Goal: Task Accomplishment & Management: Use online tool/utility

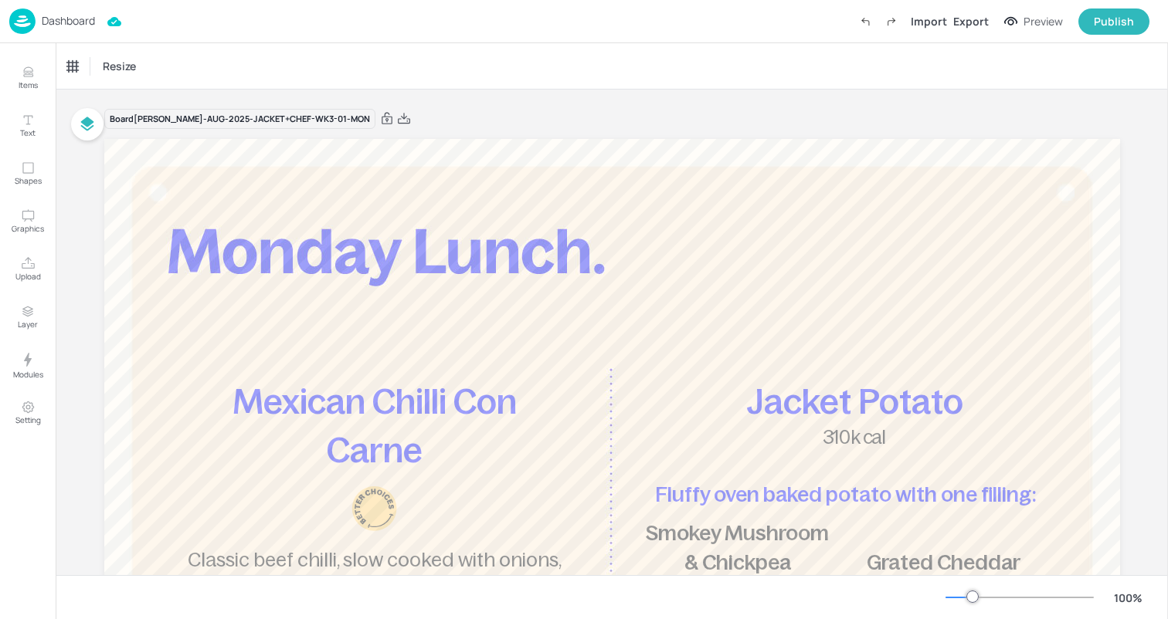
click at [90, 20] on p "Dashboard" at bounding box center [68, 20] width 53 height 11
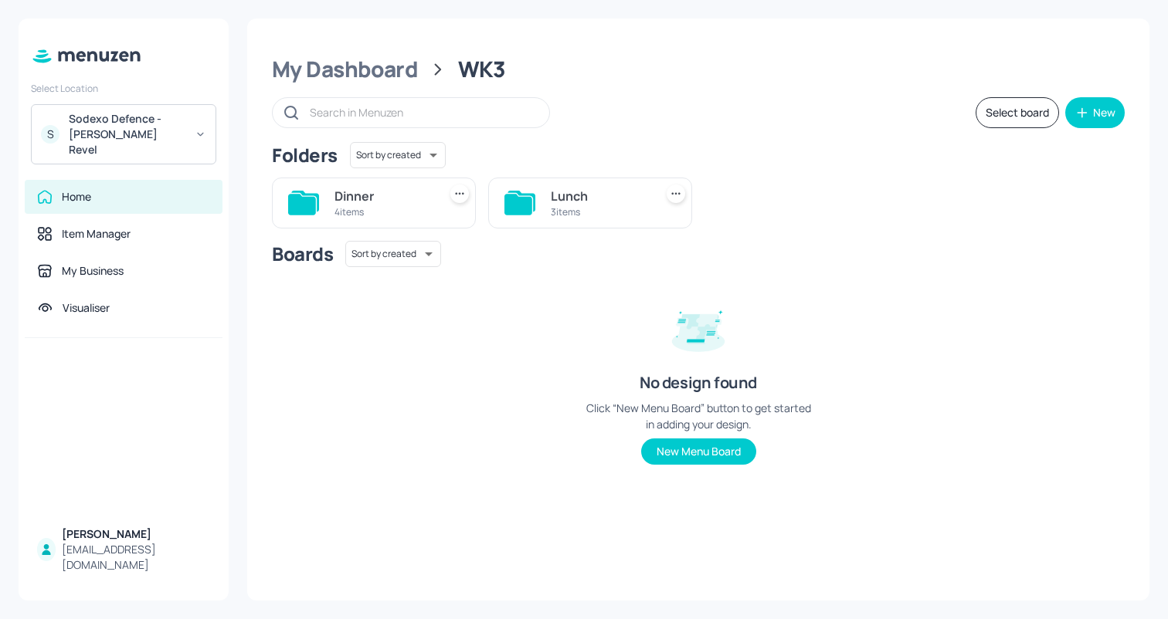
click at [566, 210] on div "3 items" at bounding box center [599, 211] width 97 height 13
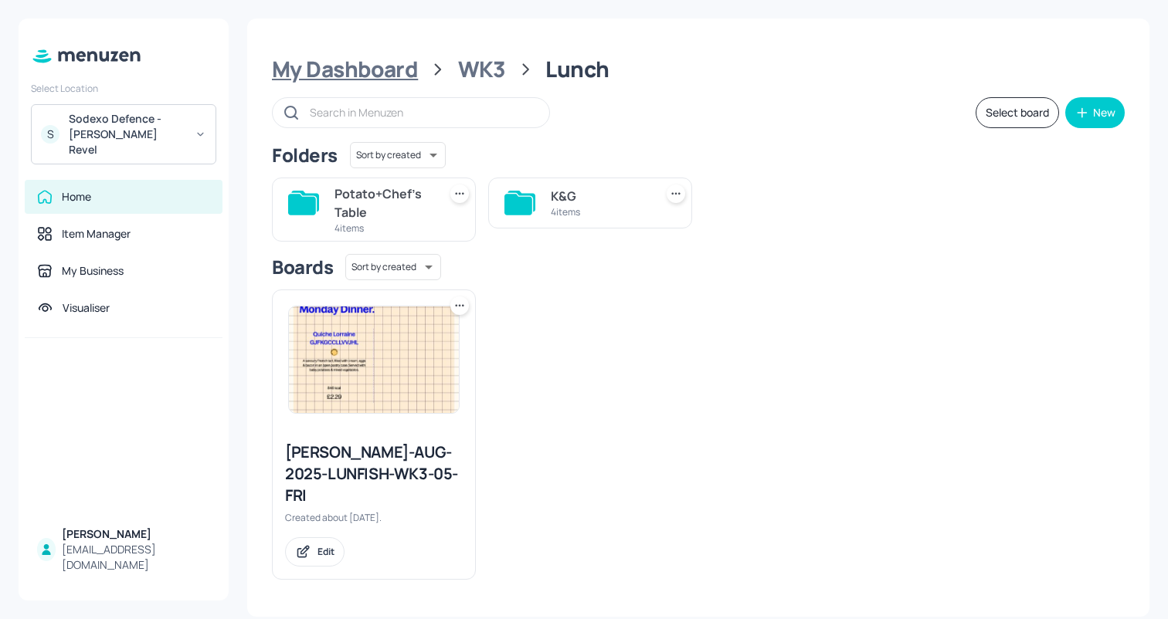
click at [382, 69] on div "My Dashboard" at bounding box center [345, 70] width 146 height 28
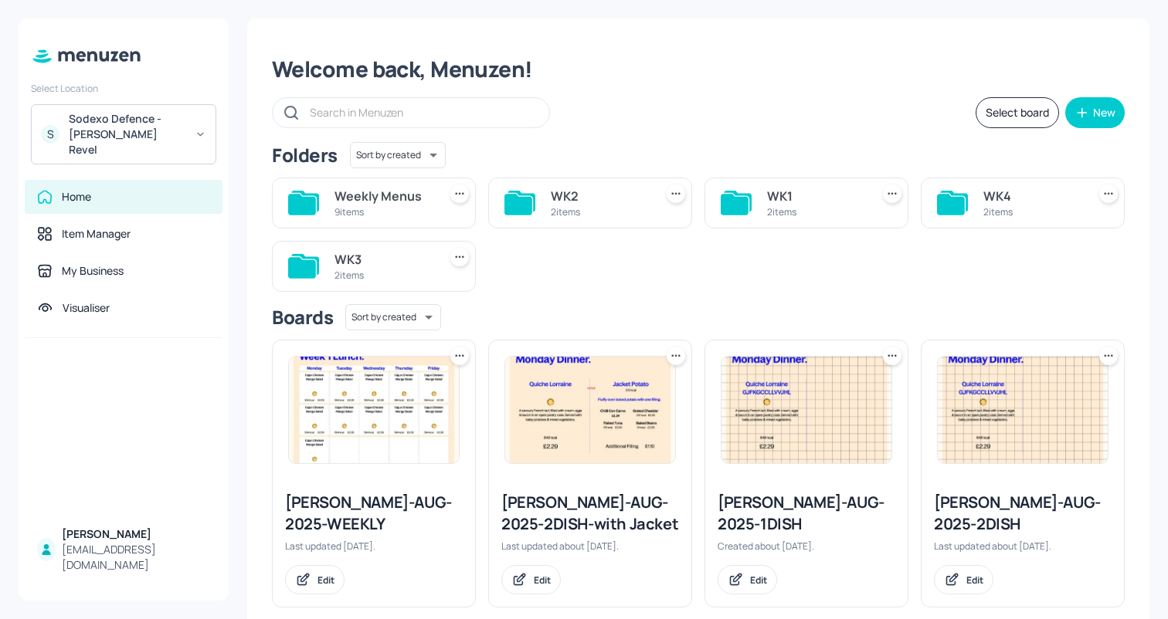
scroll to position [25, 0]
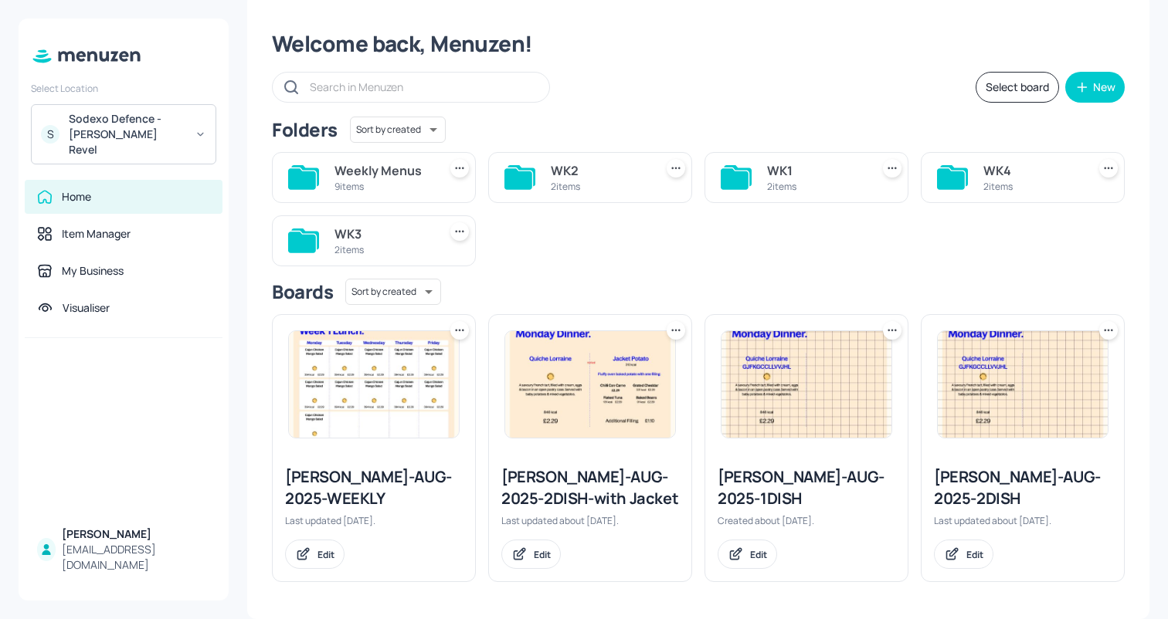
click at [382, 185] on div "9 items" at bounding box center [382, 186] width 97 height 13
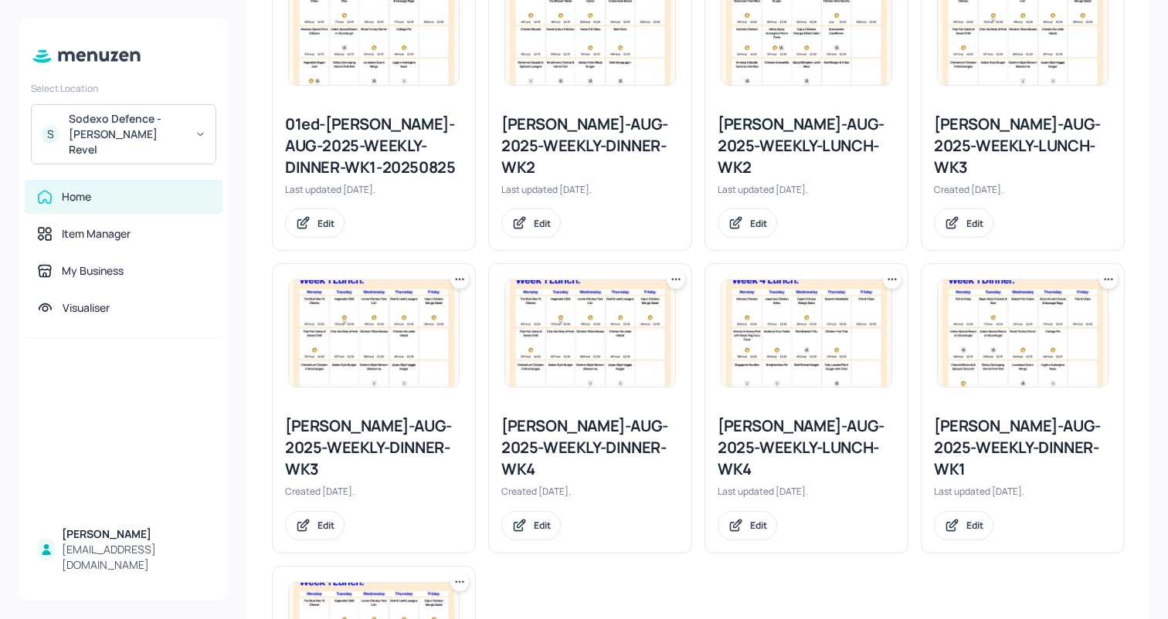
scroll to position [467, 0]
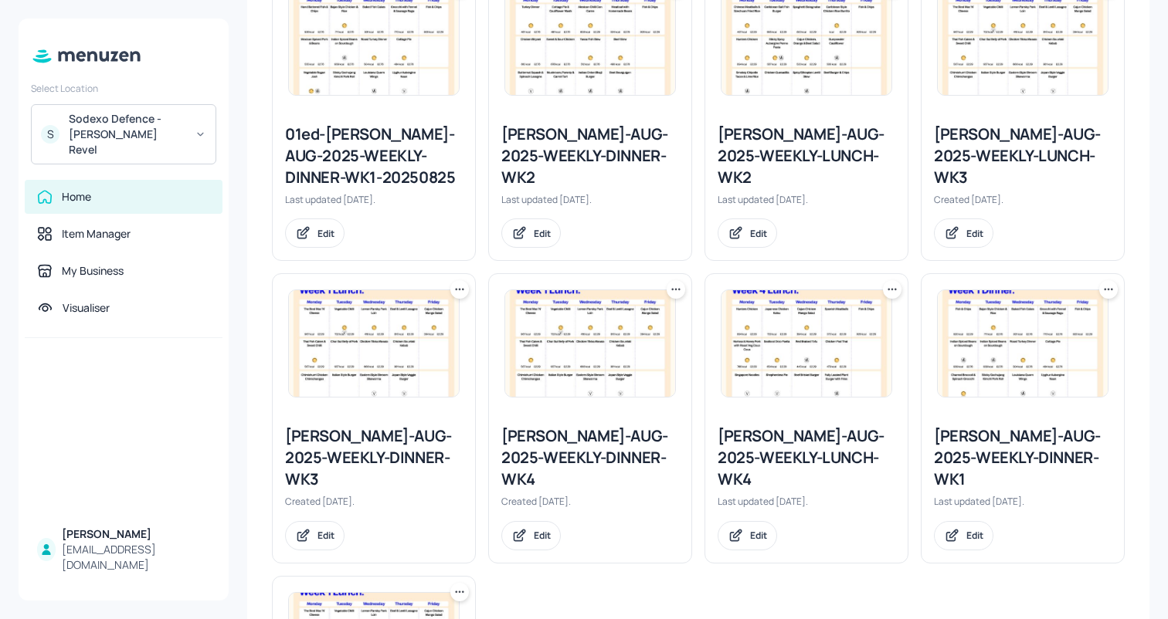
click at [1008, 51] on img at bounding box center [1023, 41] width 170 height 107
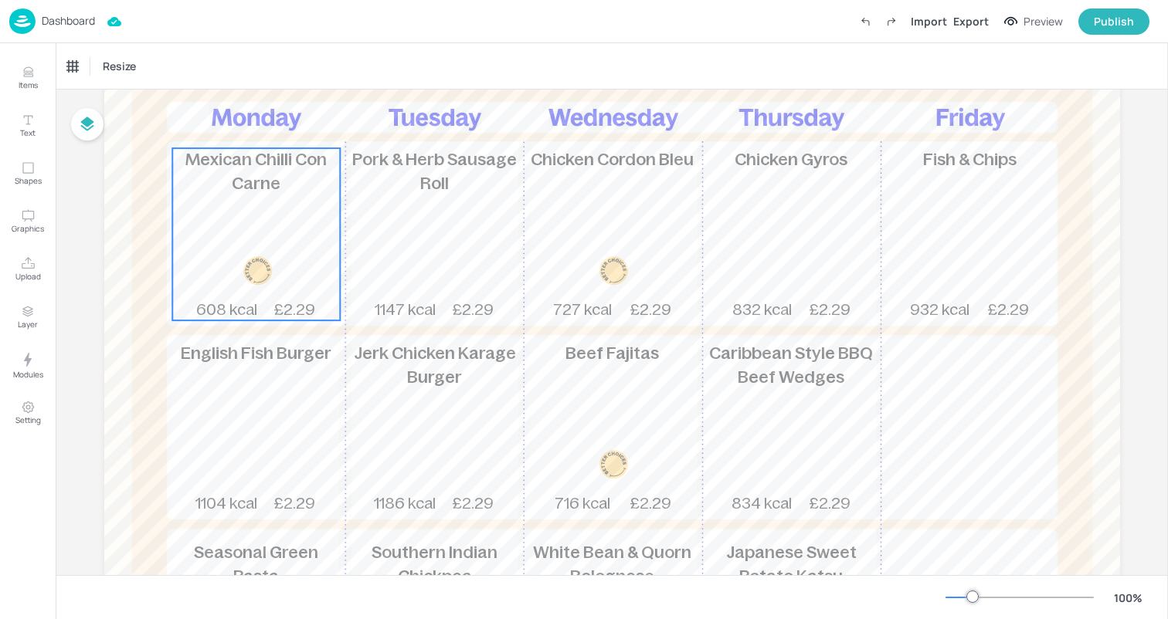
scroll to position [209, 0]
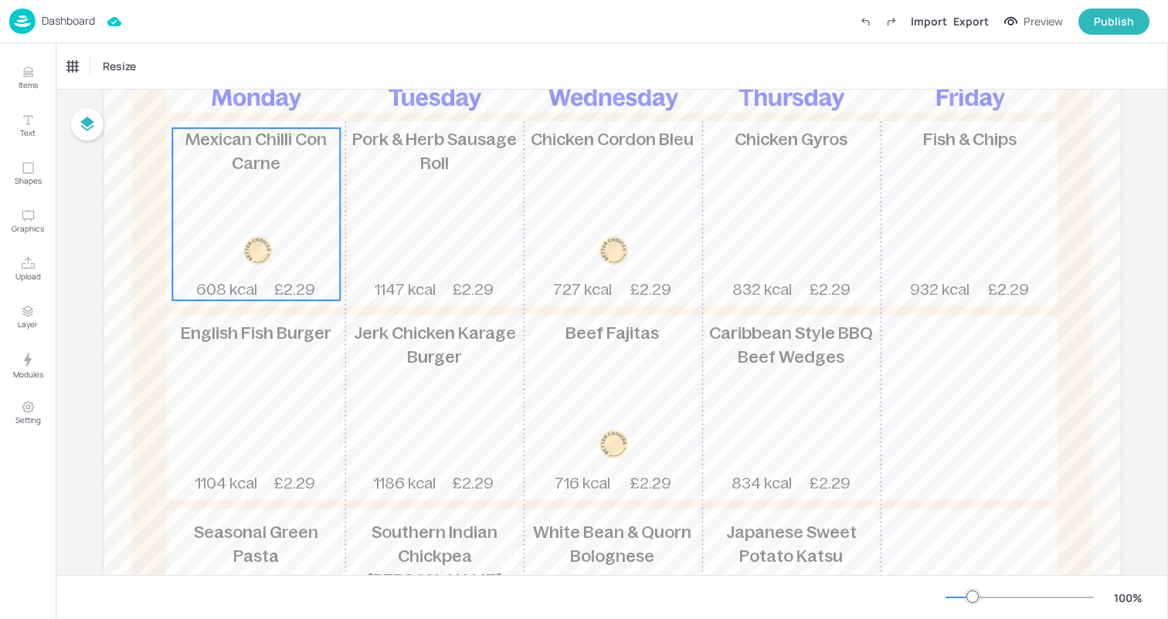
click at [294, 232] on div "Mexican Chilli Con Carne 608 kcal £2.29" at bounding box center [256, 214] width 168 height 172
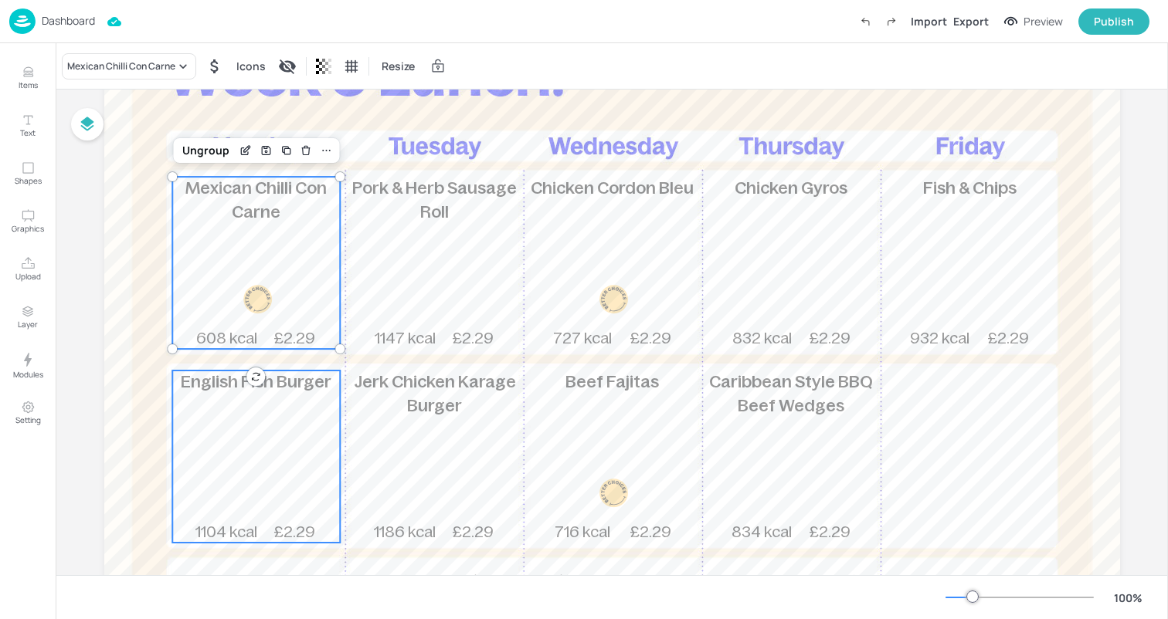
scroll to position [198, 0]
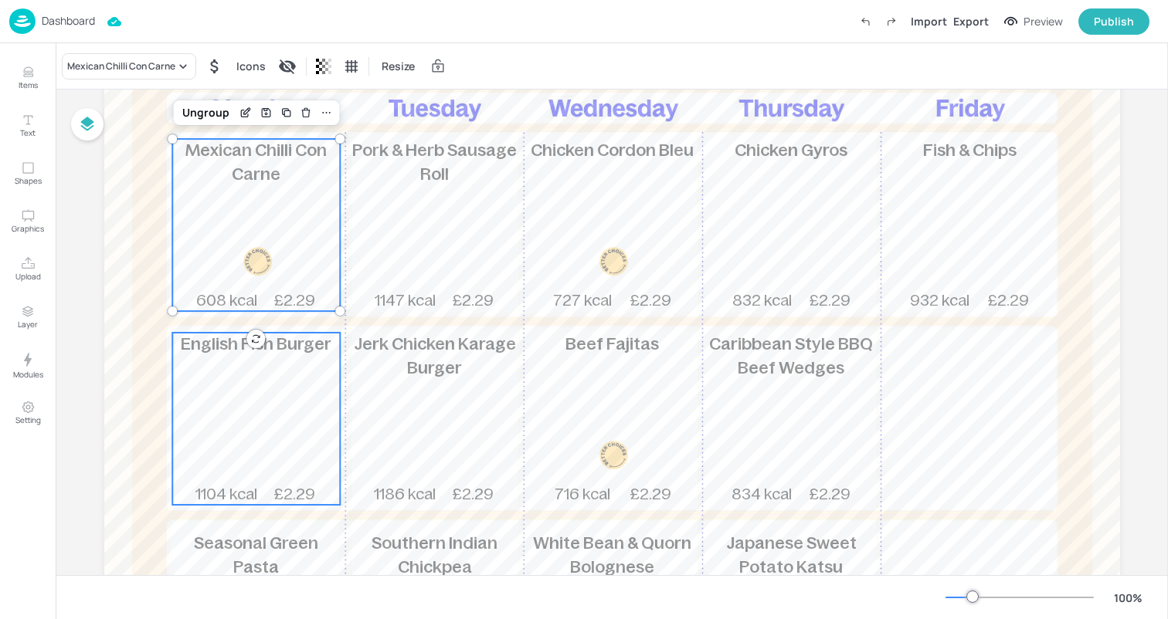
click at [288, 409] on div "English Fish Burger 1104 kcal £2.29" at bounding box center [256, 419] width 168 height 172
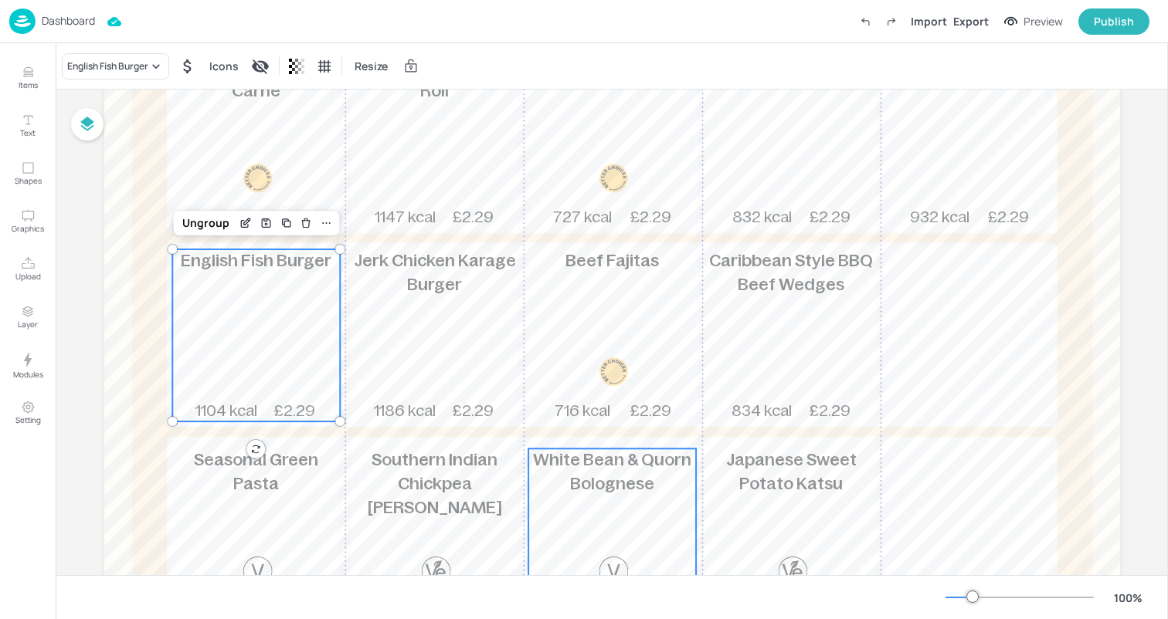
scroll to position [160, 0]
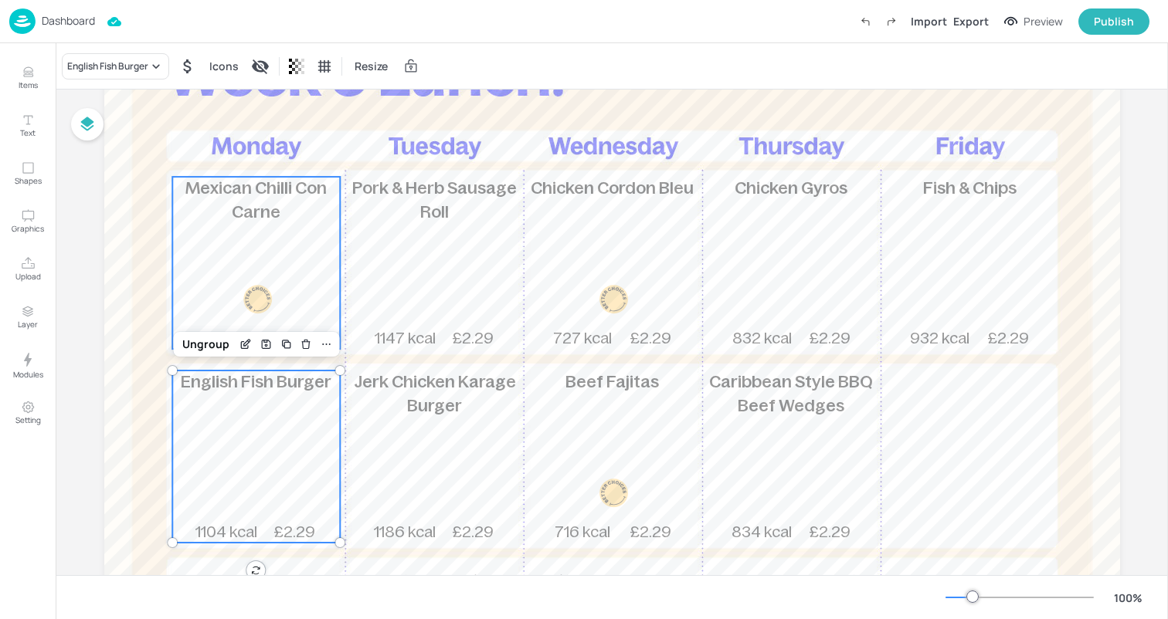
click at [253, 231] on div "Mexican Chilli Con Carne 608 kcal £2.29" at bounding box center [256, 263] width 168 height 172
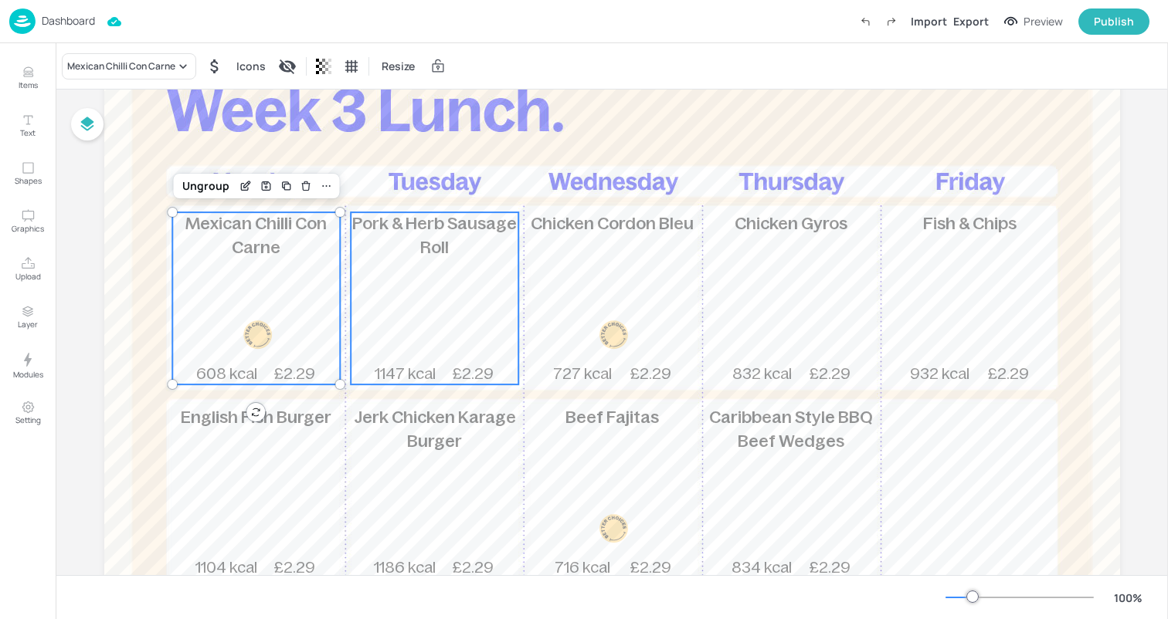
scroll to position [108, 0]
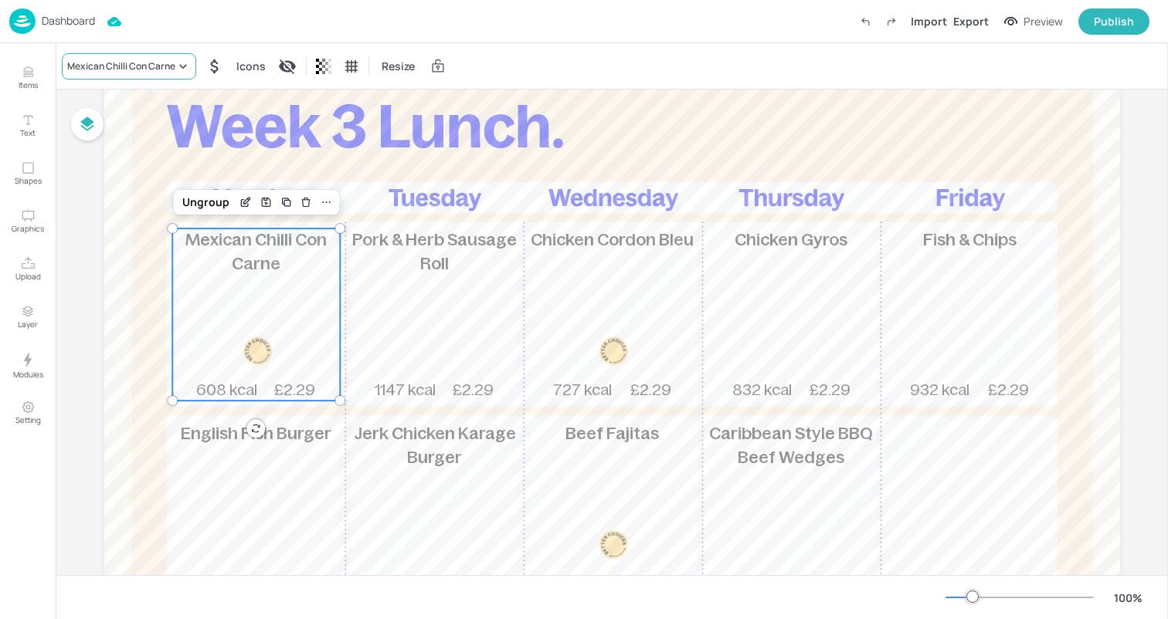
click at [162, 68] on div "Mexican Chilli Con Carne" at bounding box center [121, 66] width 108 height 14
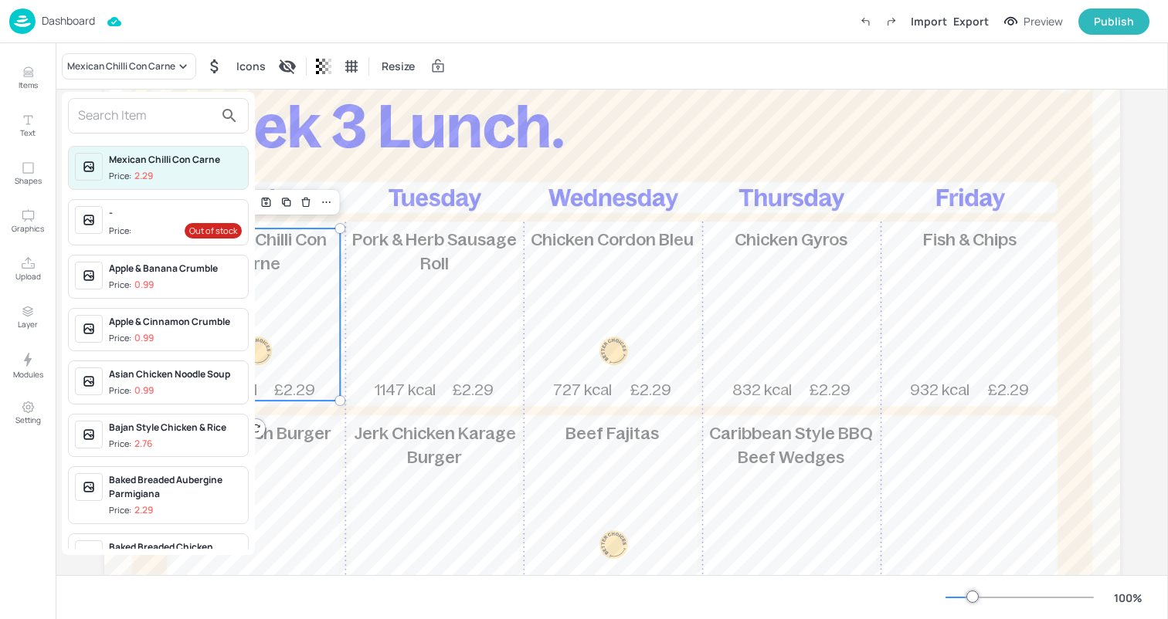
click at [149, 113] on input "text" at bounding box center [146, 115] width 136 height 25
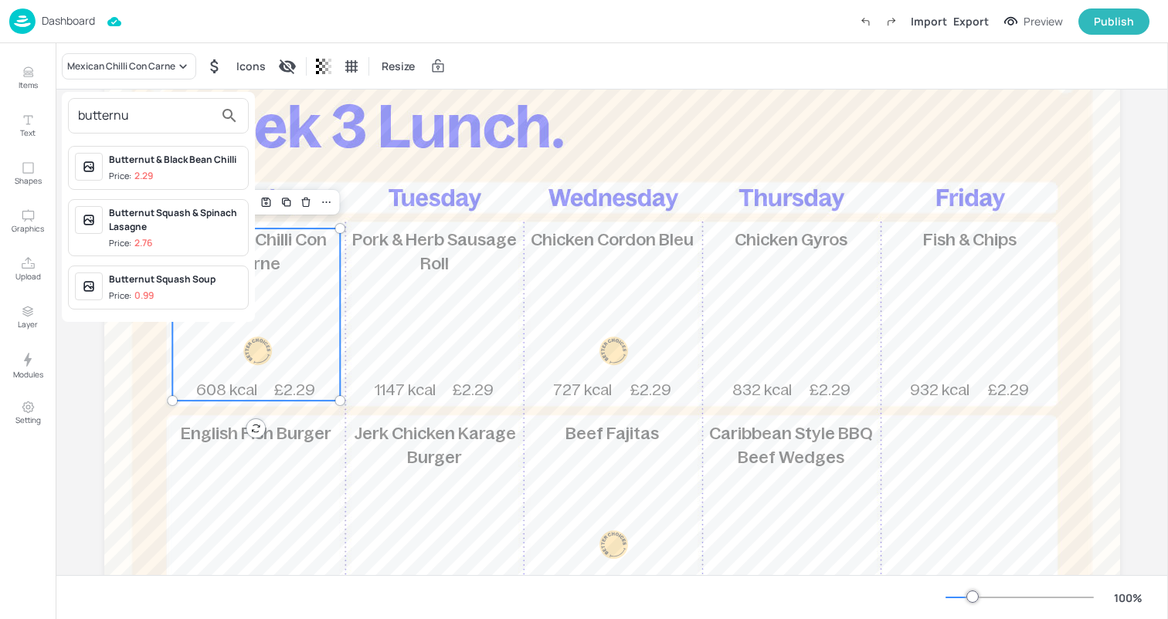
type input "butternu"
click at [187, 161] on div "Butternut & Black Bean Chilli" at bounding box center [175, 160] width 133 height 14
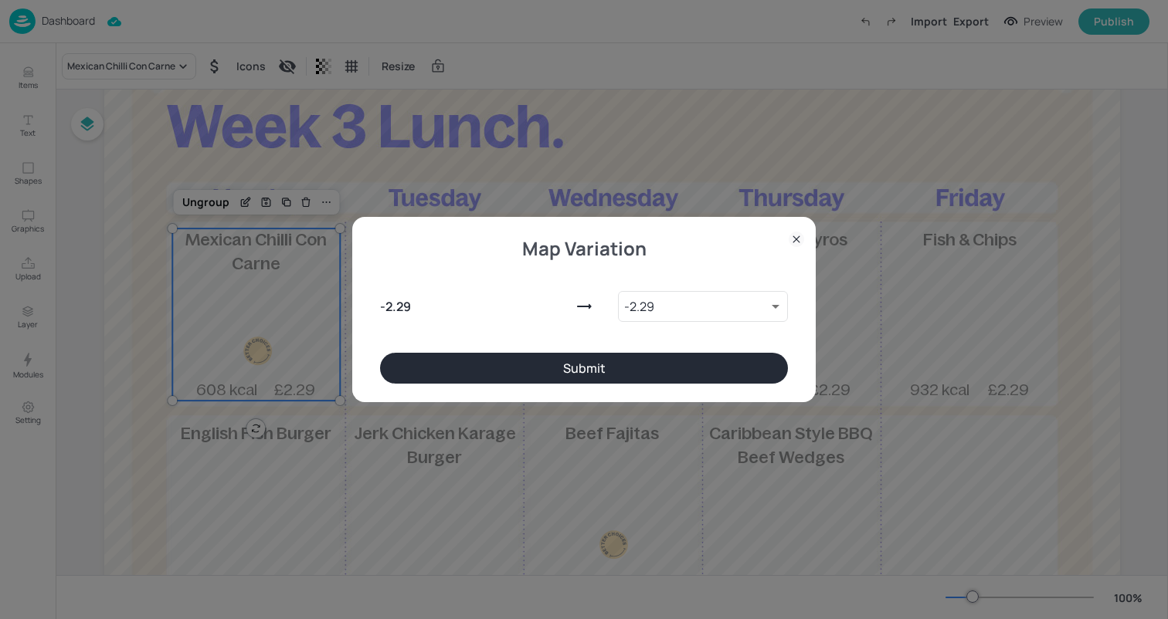
click at [569, 361] on button "Submit" at bounding box center [584, 368] width 408 height 31
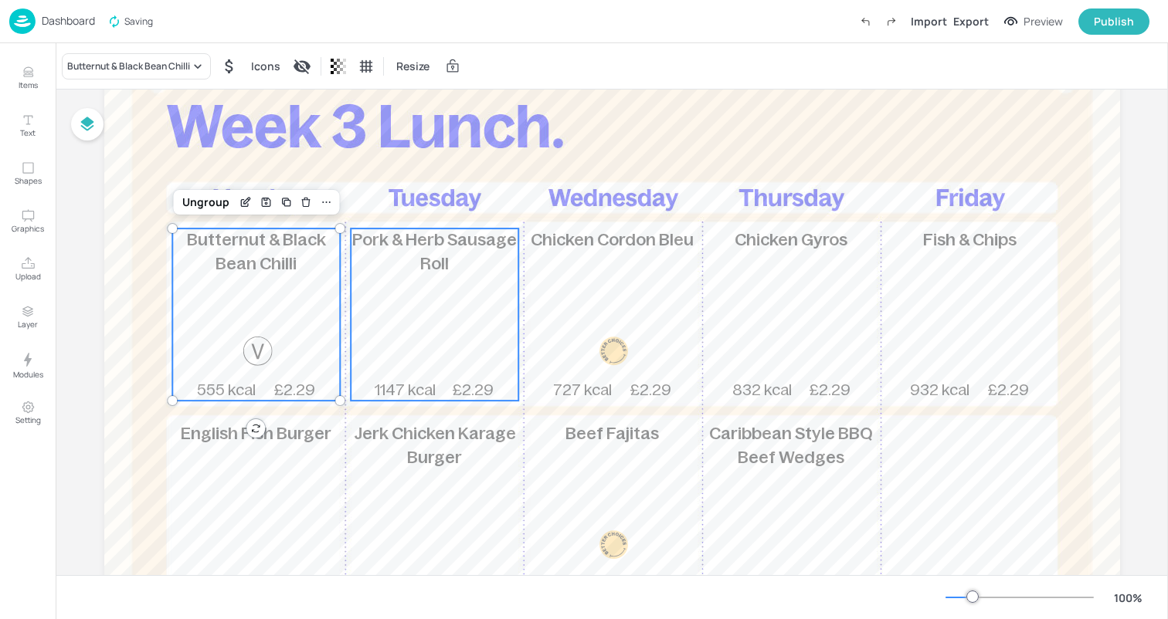
click at [446, 280] on div "Pork & Herb Sausage Roll 1147 kcal £2.29" at bounding box center [435, 315] width 168 height 172
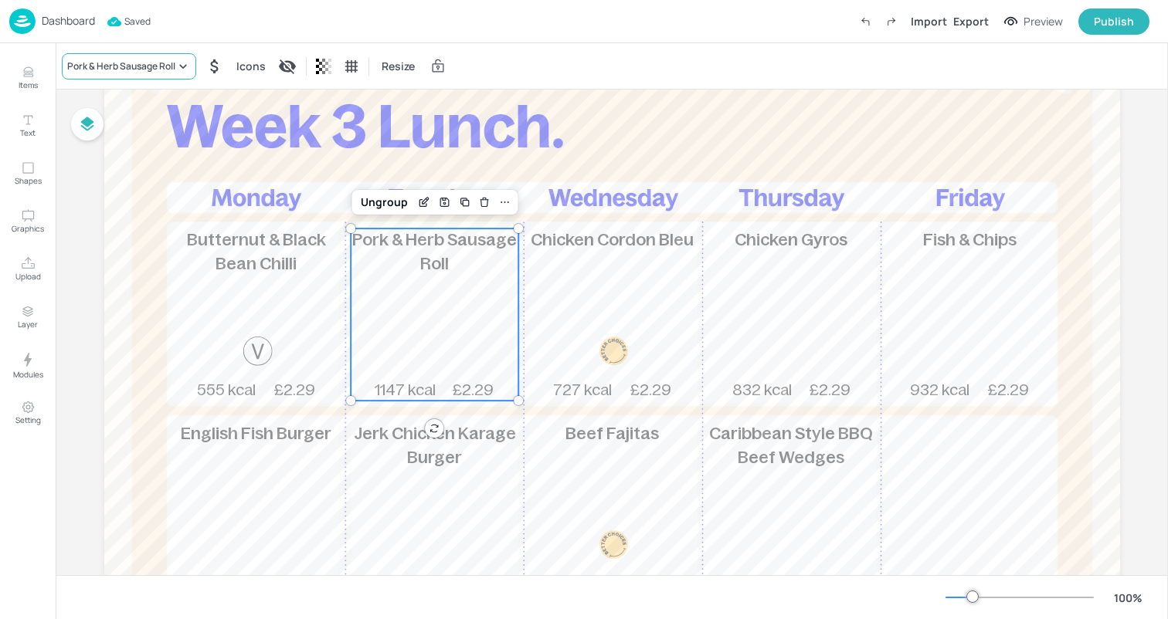
click at [149, 56] on div "Pork & Herb Sausage Roll" at bounding box center [129, 66] width 134 height 26
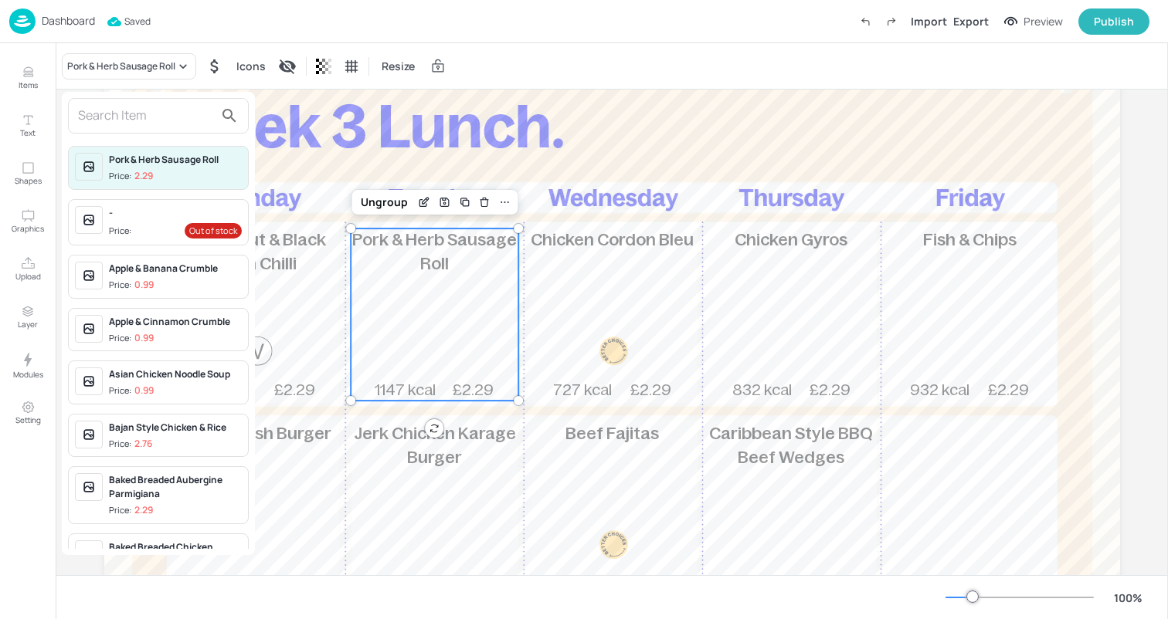
click at [144, 112] on input "text" at bounding box center [146, 115] width 136 height 25
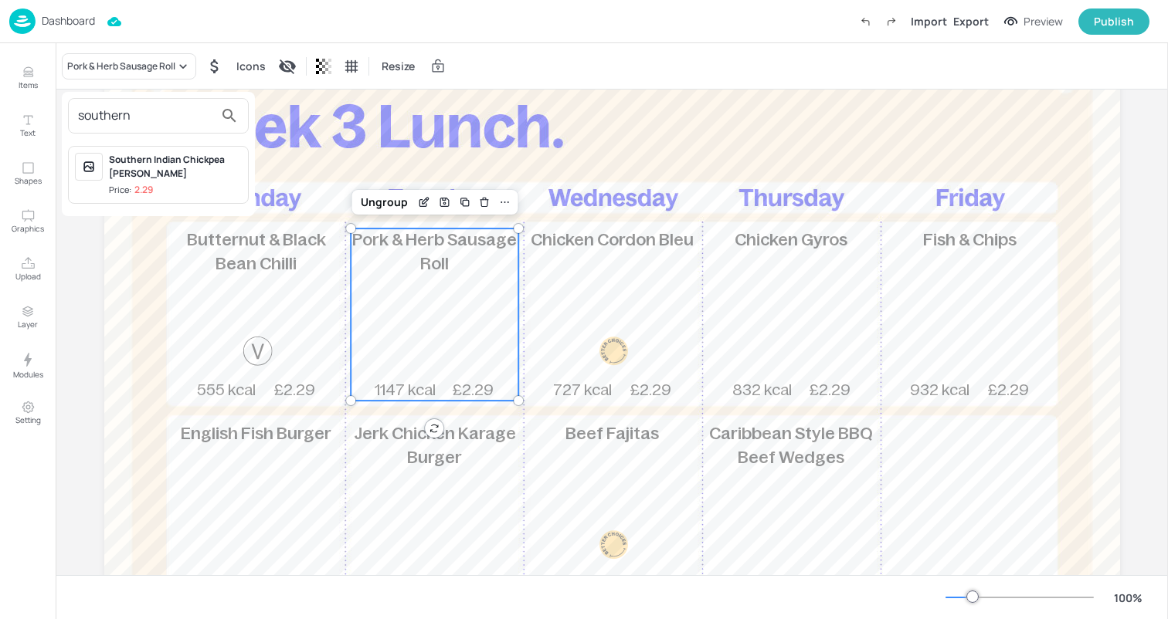
type input "southern"
click at [145, 164] on div "Southern Indian Chickpea [PERSON_NAME]" at bounding box center [175, 167] width 133 height 28
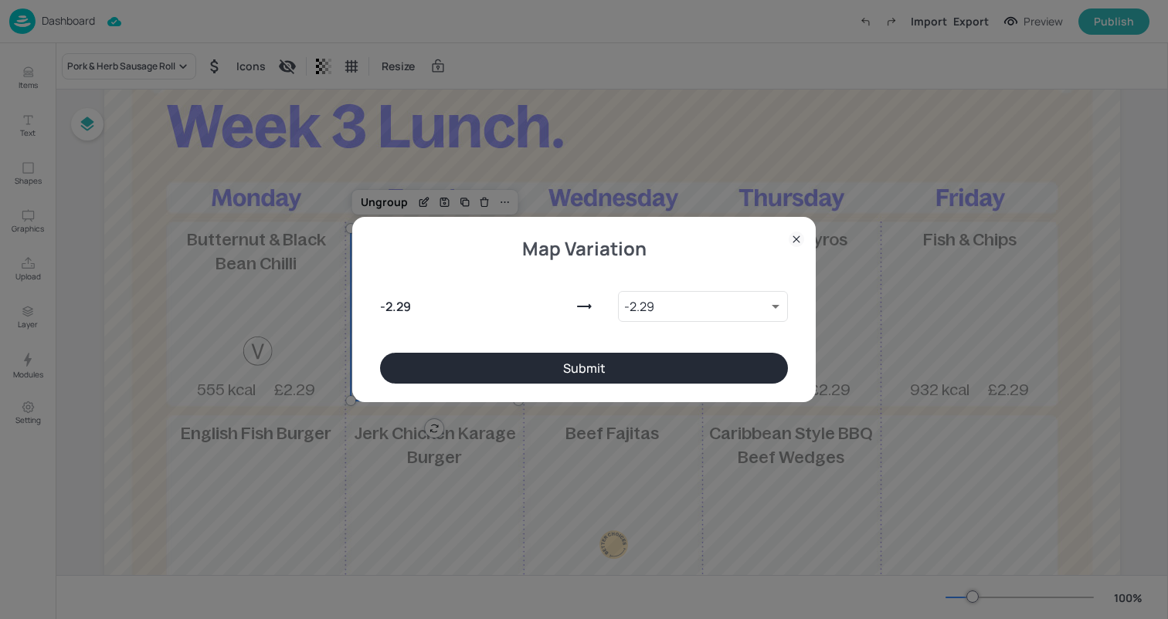
click at [653, 365] on button "Submit" at bounding box center [584, 368] width 408 height 31
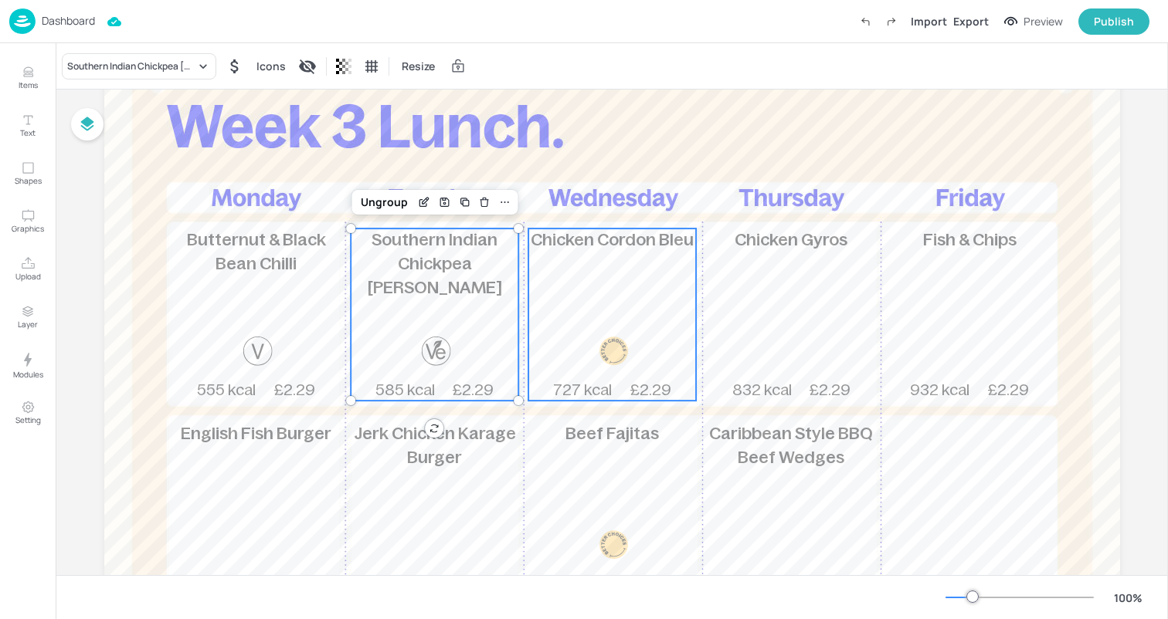
click at [610, 268] on div "Chicken Cordon Bleu 727 kcal £2.29" at bounding box center [612, 315] width 168 height 172
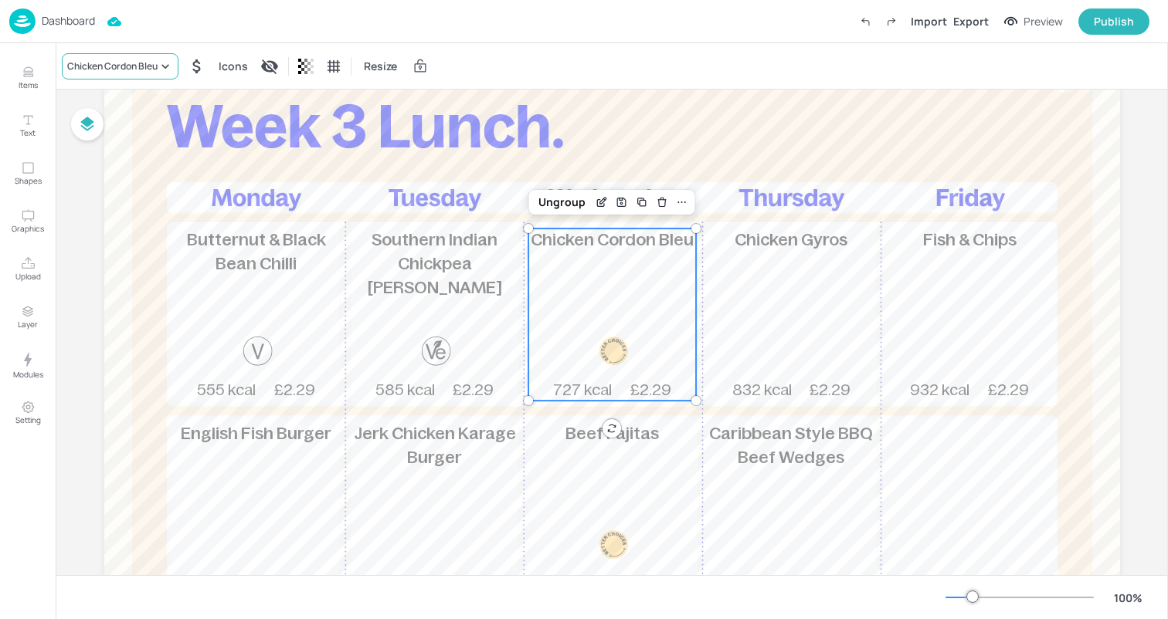
click at [100, 69] on div "Chicken Cordon Bleu" at bounding box center [112, 66] width 90 height 14
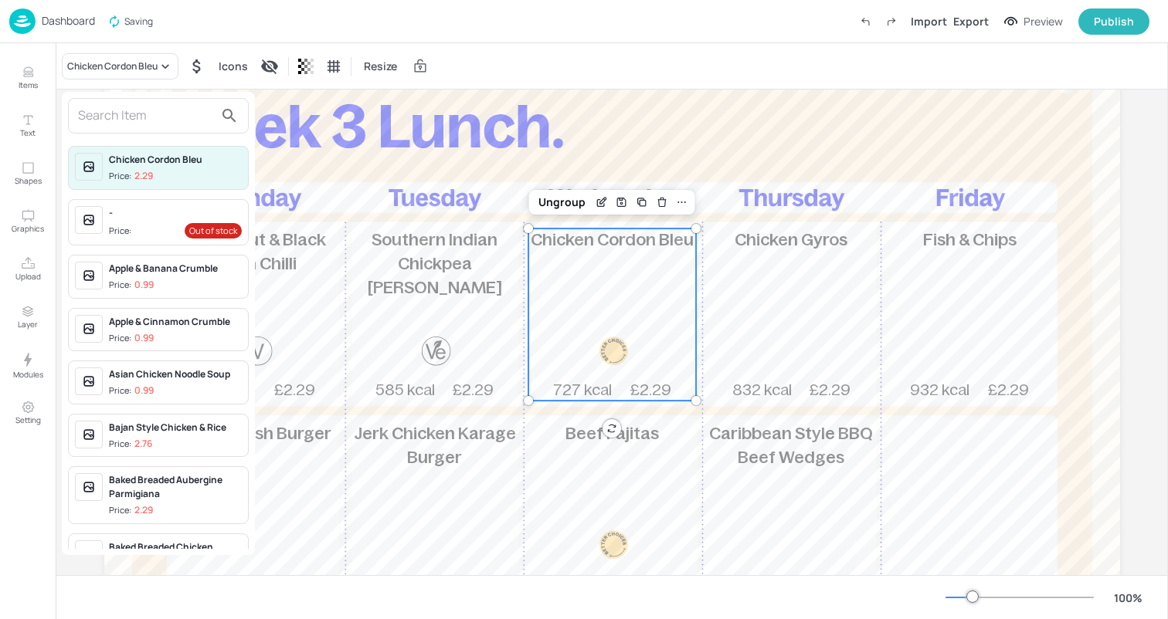
click at [109, 115] on input "text" at bounding box center [146, 115] width 136 height 25
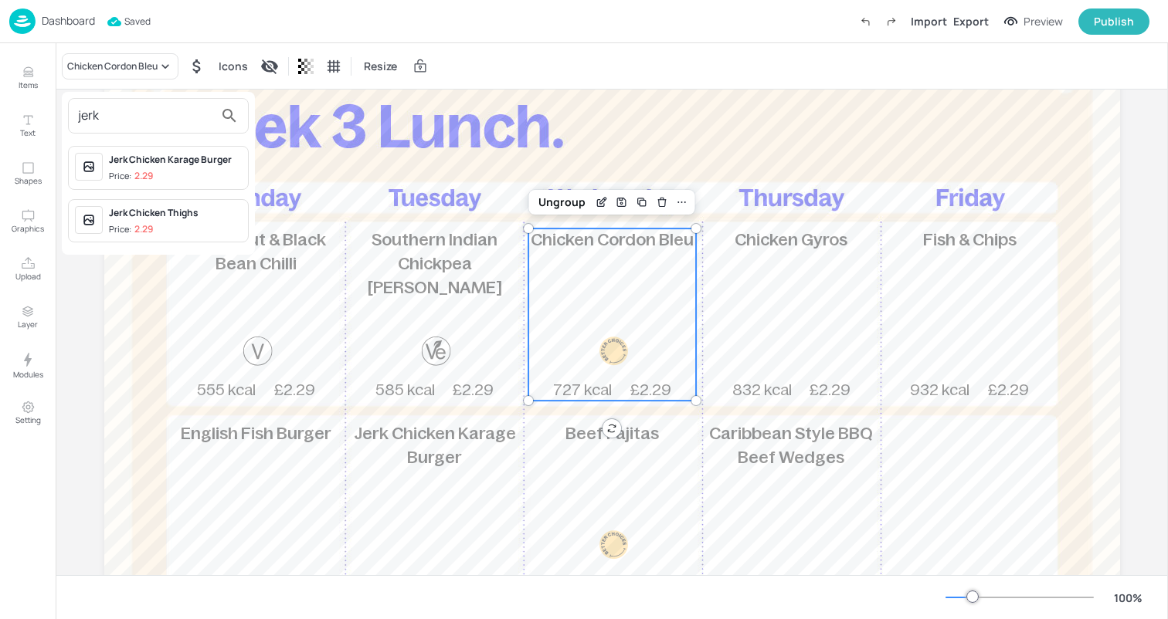
type input "jerk"
click at [162, 217] on div "Jerk Chicken Thighs" at bounding box center [175, 213] width 133 height 14
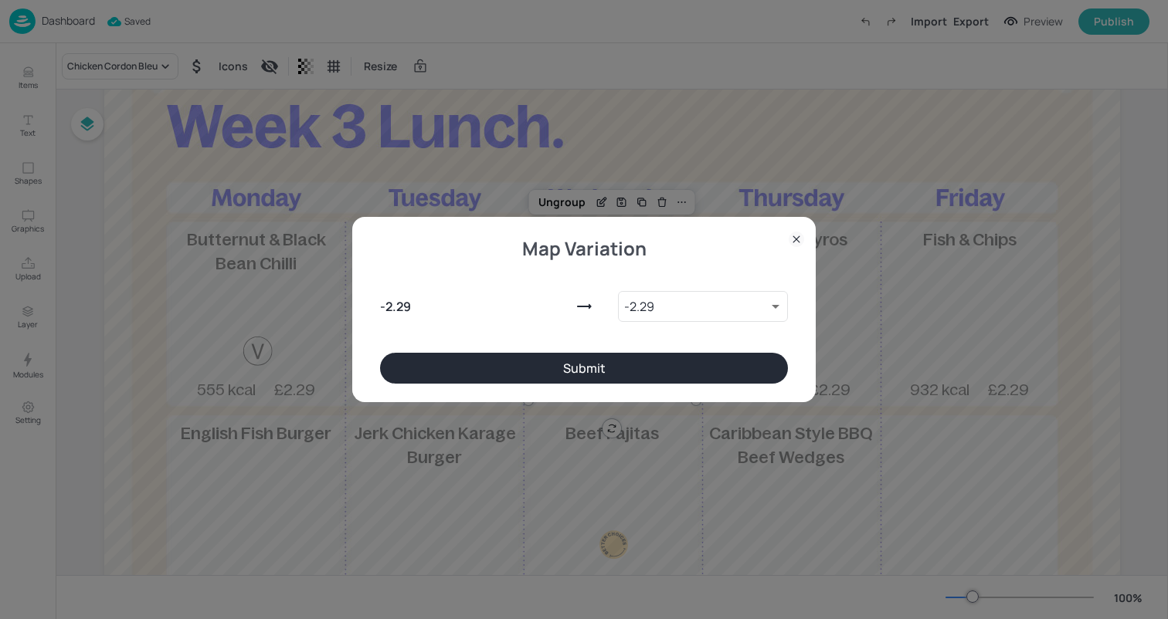
click at [652, 358] on button "Submit" at bounding box center [584, 368] width 408 height 31
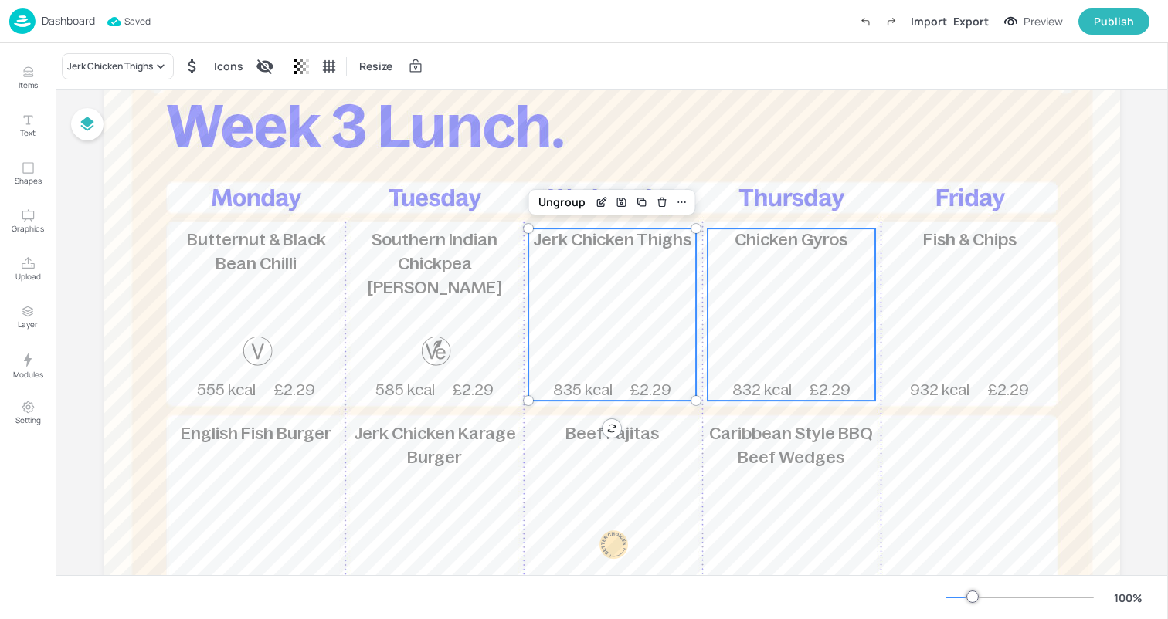
click at [813, 272] on div "Chicken Gyros 832 kcal £2.29" at bounding box center [791, 315] width 168 height 172
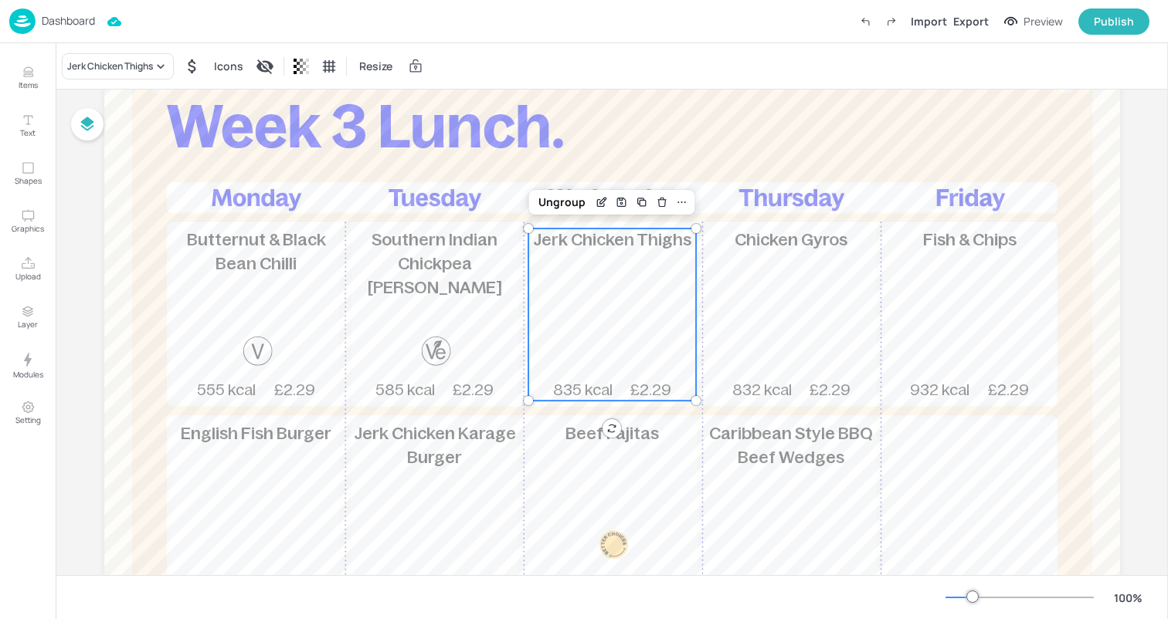
click at [654, 277] on div "Jerk Chicken Thighs 835 kcal £2.29" at bounding box center [612, 315] width 168 height 172
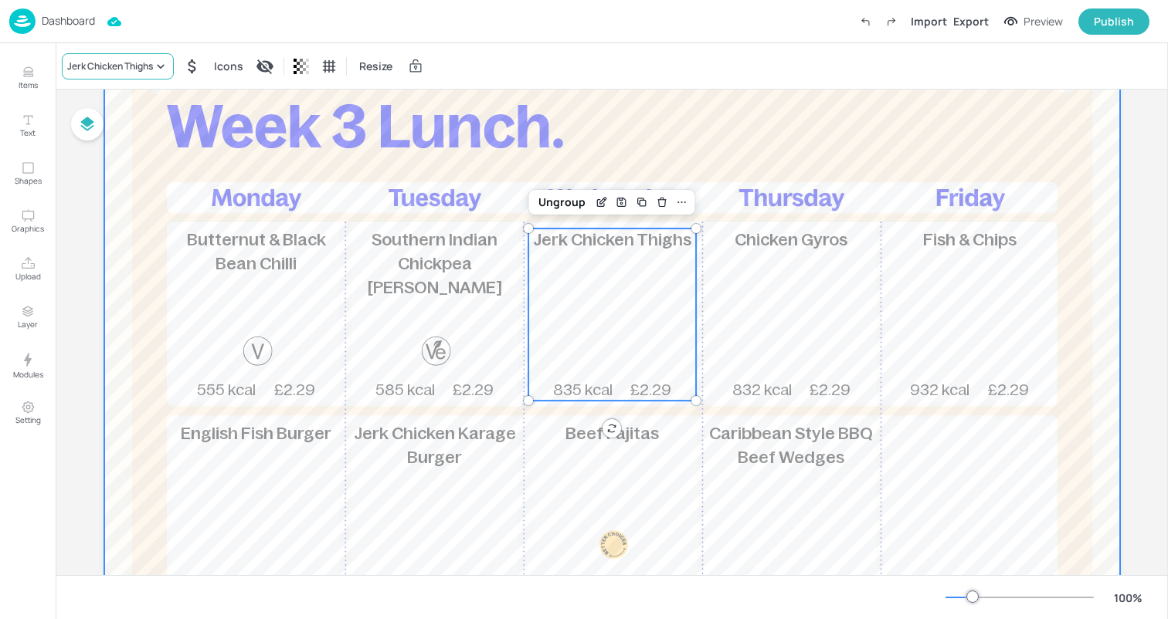
click at [132, 58] on div "Jerk Chicken Thighs" at bounding box center [118, 66] width 112 height 26
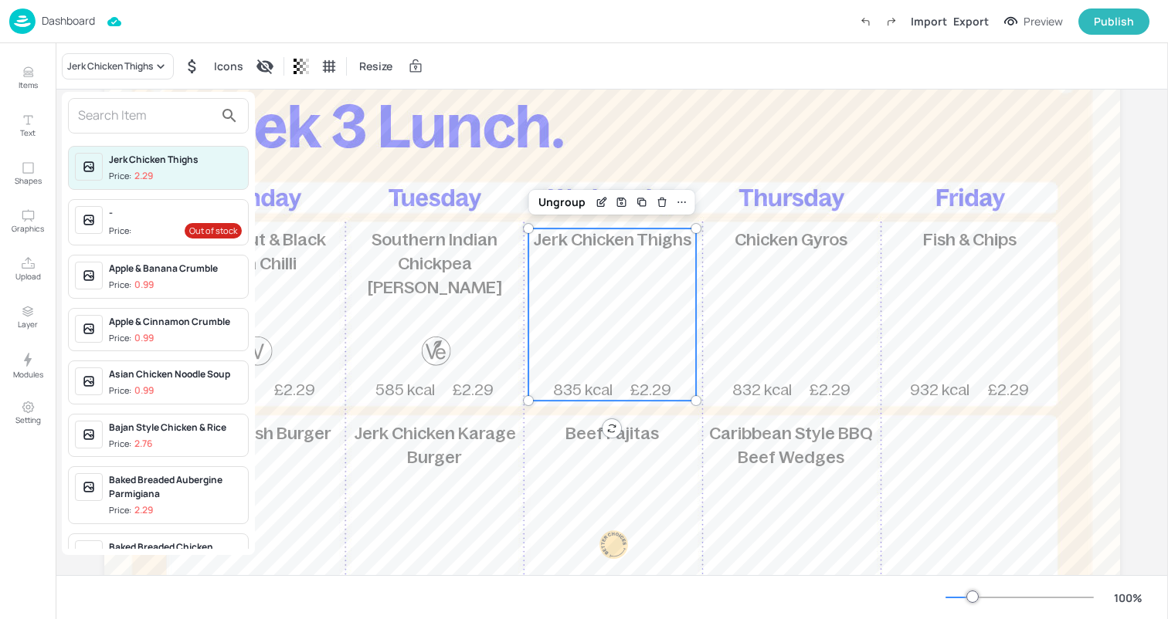
click at [131, 122] on input "text" at bounding box center [146, 115] width 136 height 25
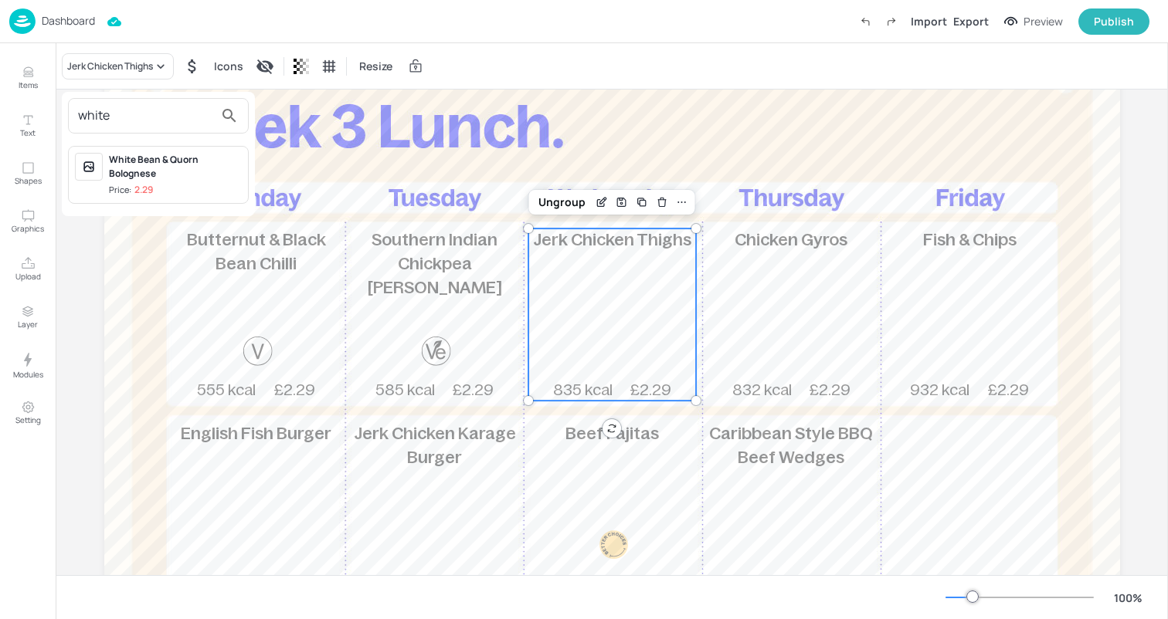
type input "white"
click at [147, 164] on div "White Bean & Quorn Bolognese" at bounding box center [175, 167] width 133 height 28
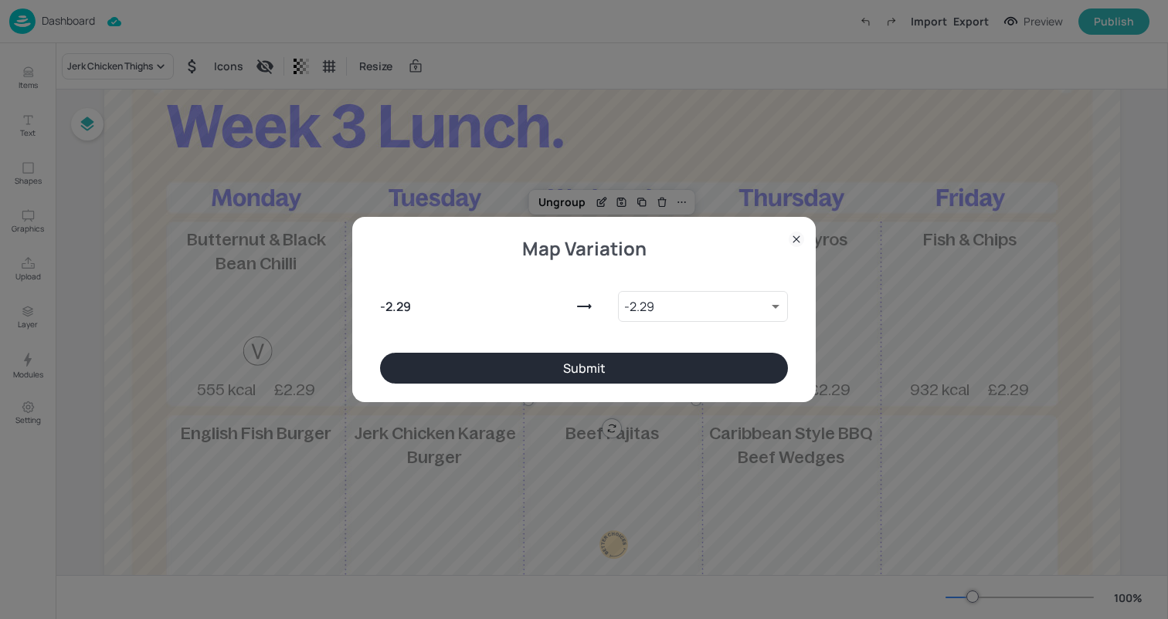
click at [584, 373] on button "Submit" at bounding box center [584, 368] width 408 height 31
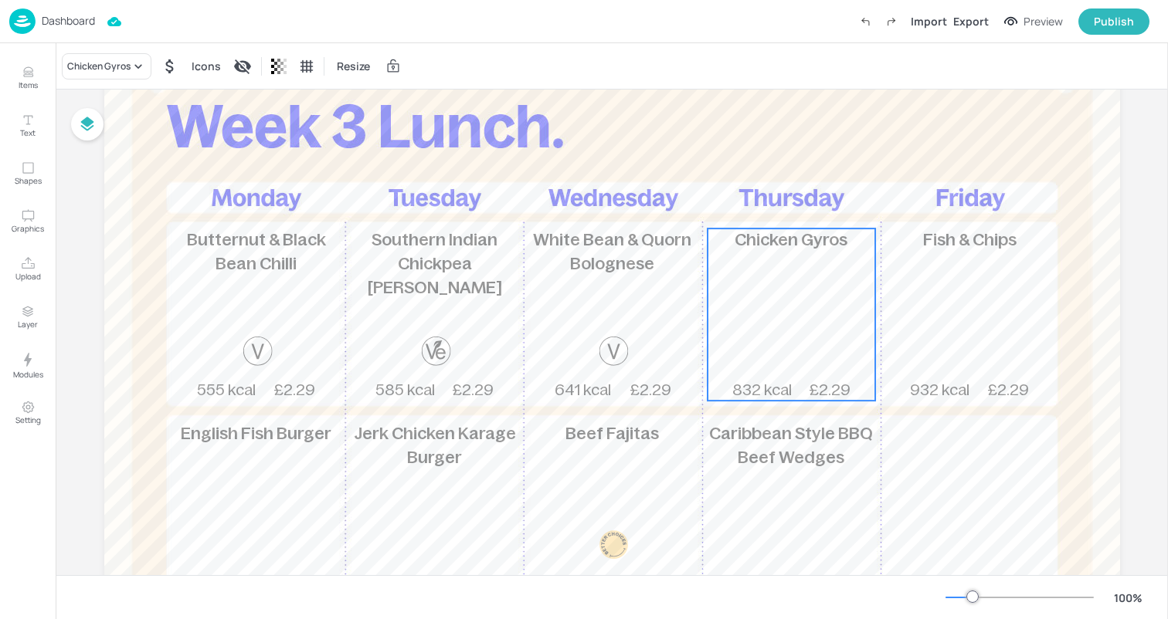
click at [745, 283] on div "Chicken Gyros 832 kcal £2.29" at bounding box center [791, 315] width 168 height 172
click at [124, 64] on div "Chicken Gyros" at bounding box center [98, 66] width 63 height 14
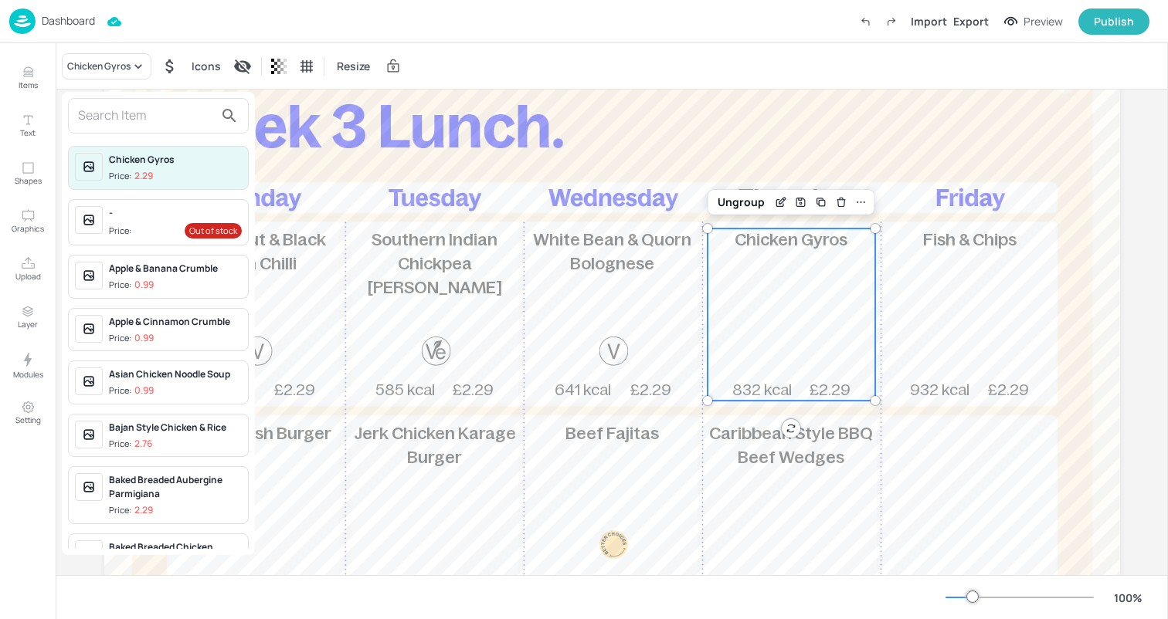
click at [151, 117] on input "text" at bounding box center [146, 115] width 136 height 25
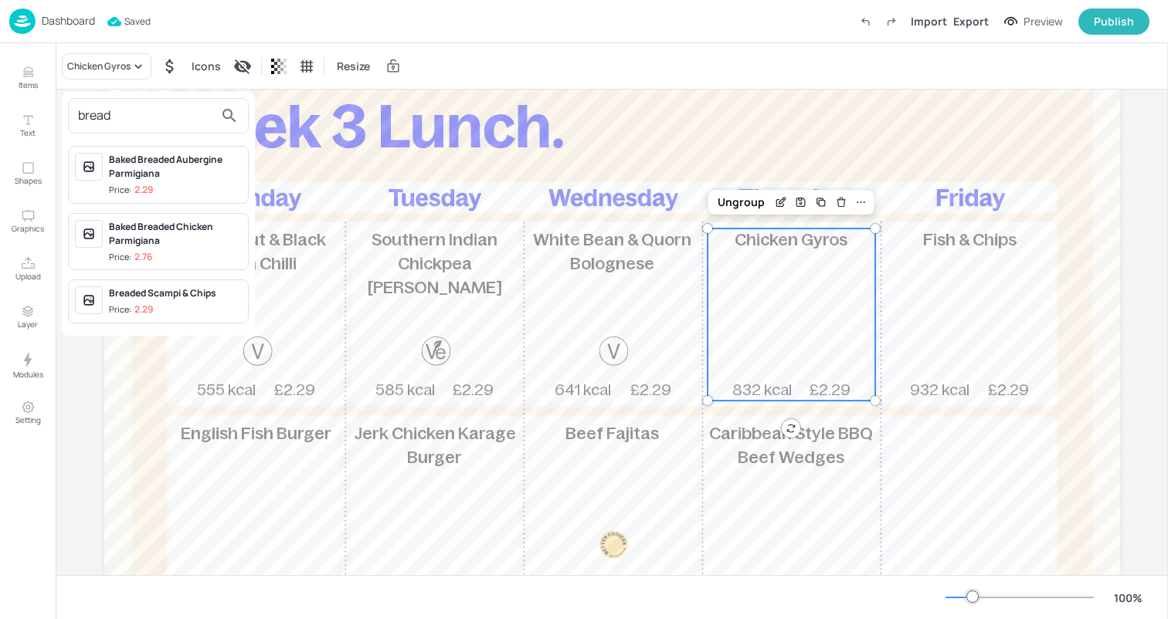
type input "bread"
click at [165, 304] on span "Price: 2.29" at bounding box center [175, 310] width 133 height 13
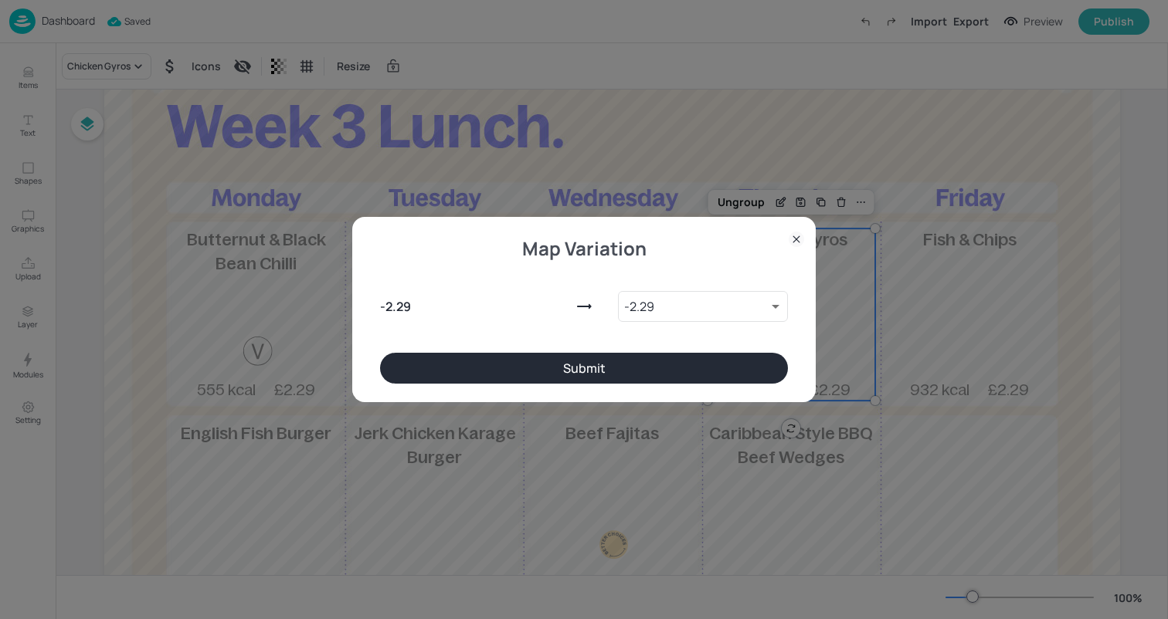
click at [542, 372] on button "Submit" at bounding box center [584, 368] width 408 height 31
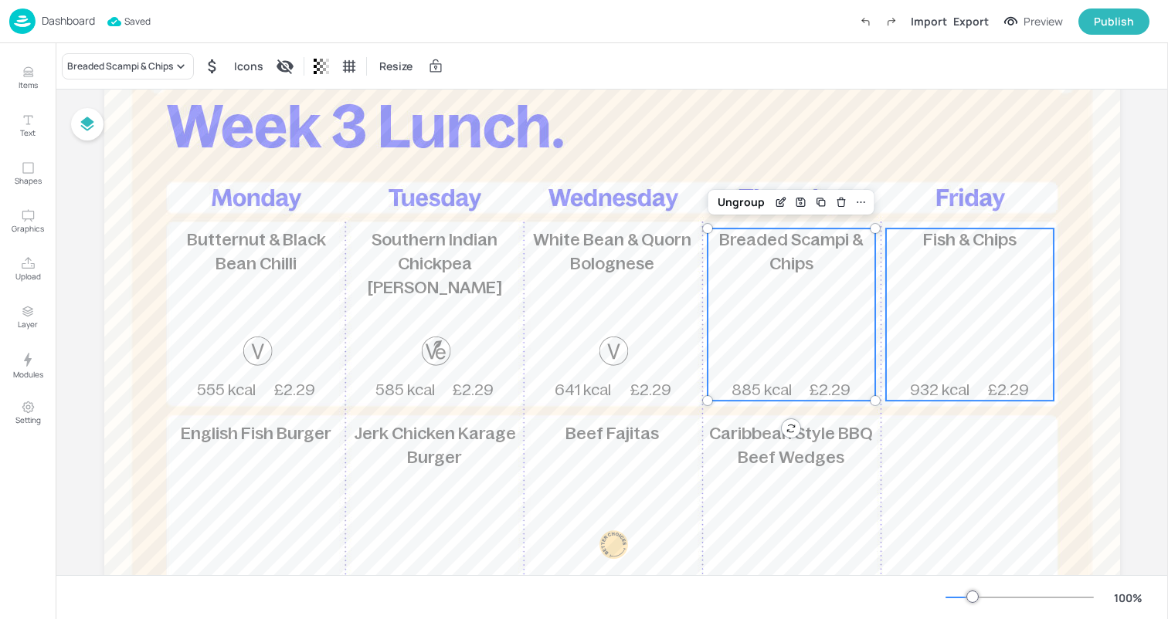
click at [999, 258] on div "Fish & Chips 932 kcal £2.29" at bounding box center [969, 315] width 168 height 172
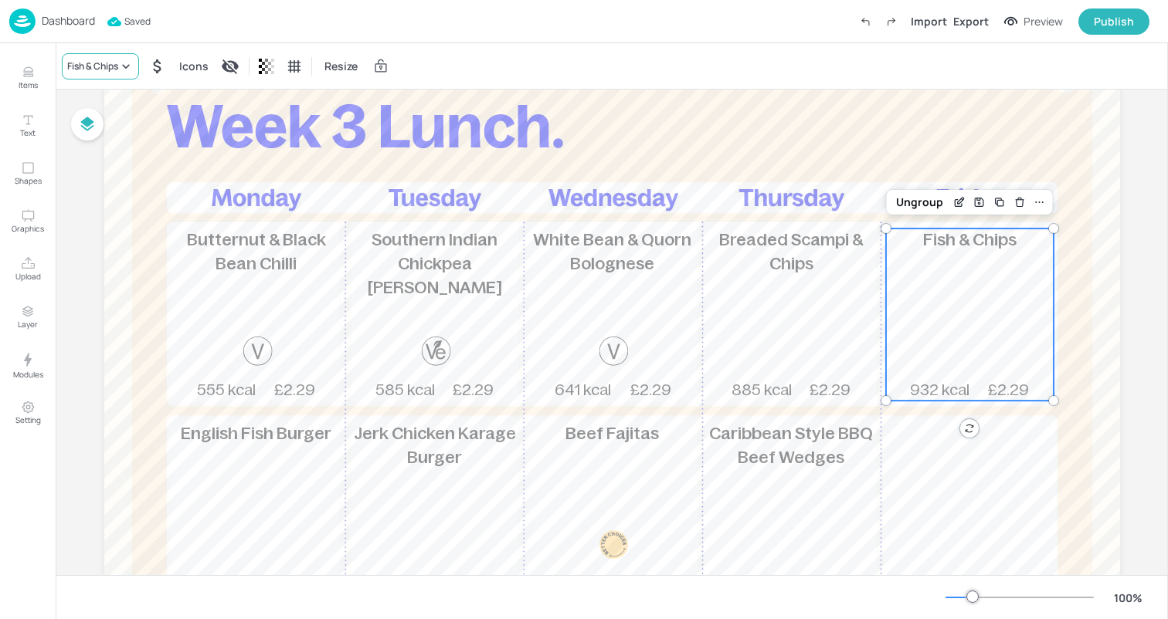
click at [126, 67] on icon at bounding box center [125, 66] width 15 height 15
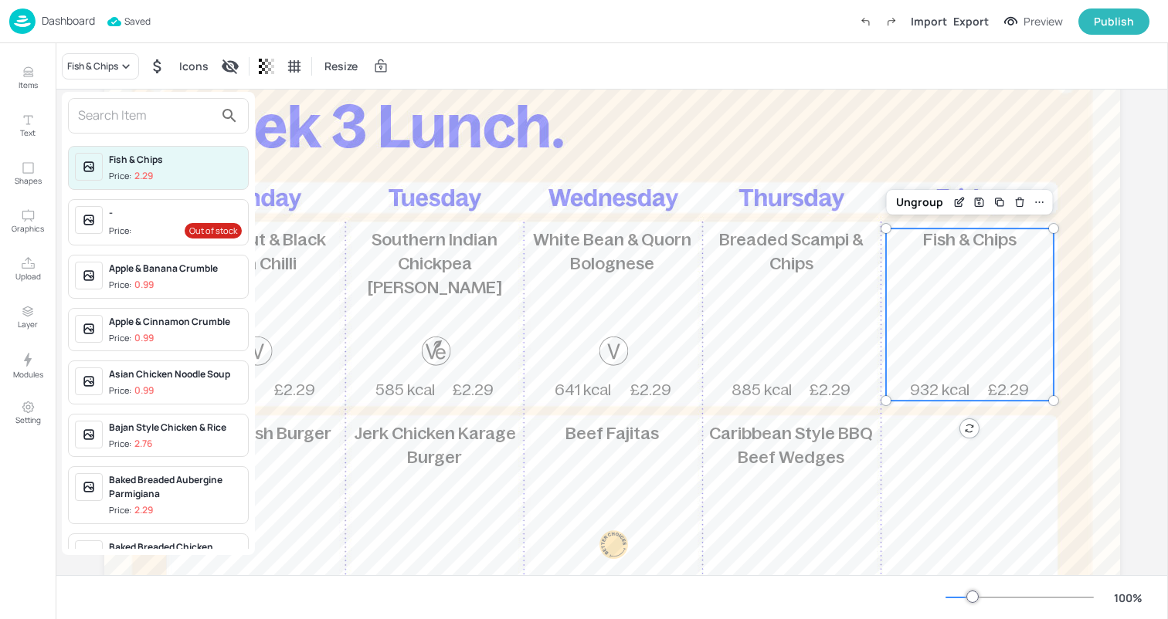
click at [127, 110] on input "text" at bounding box center [146, 115] width 136 height 25
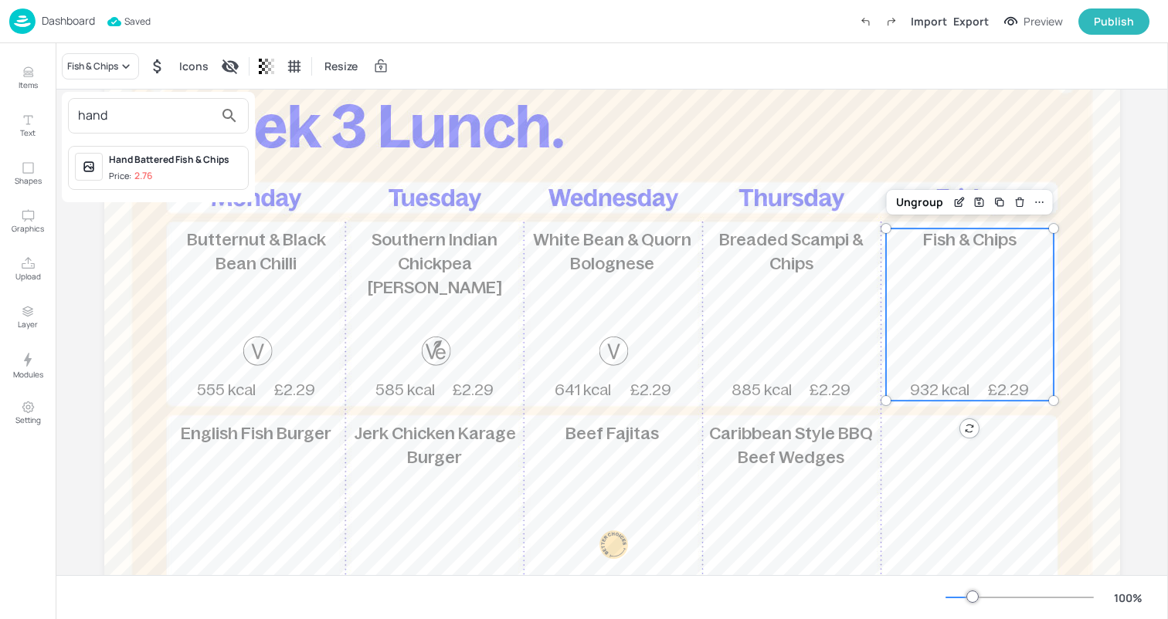
type input "hand"
click at [141, 160] on div "Hand Battered Fish & Chips" at bounding box center [175, 160] width 133 height 14
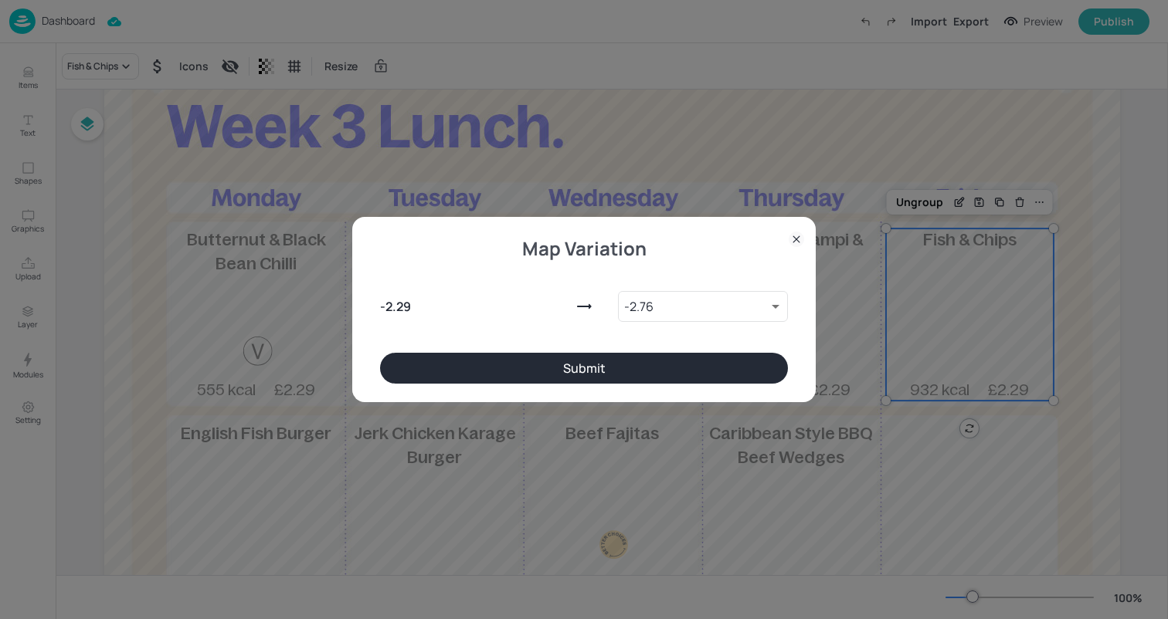
click at [567, 366] on button "Submit" at bounding box center [584, 368] width 408 height 31
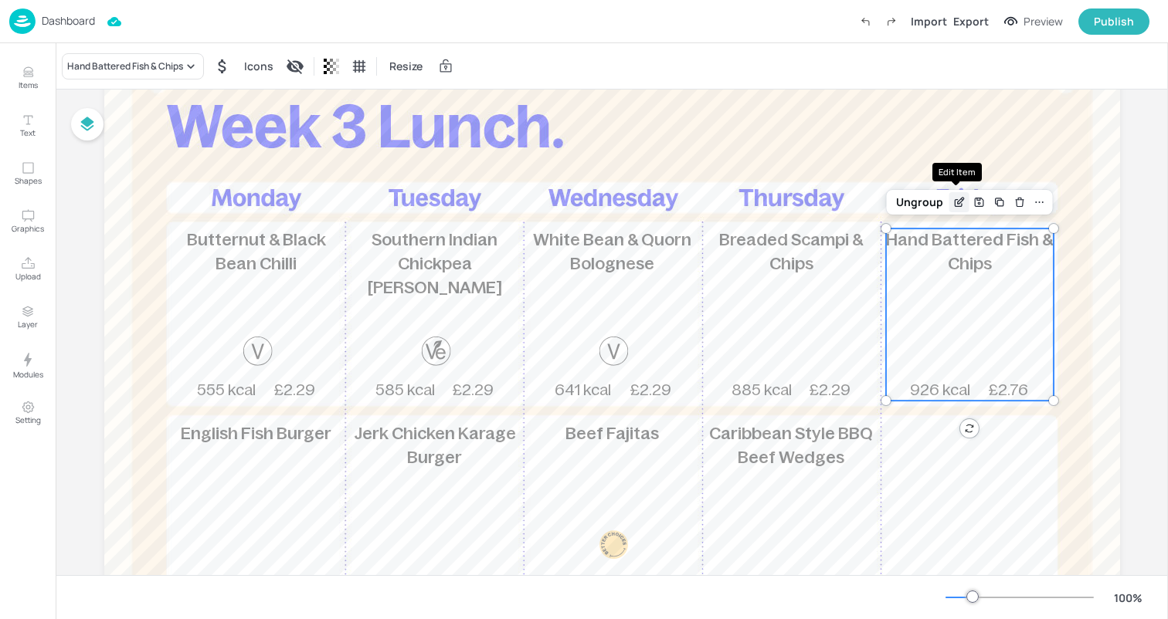
click at [955, 199] on icon "Edit Item" at bounding box center [958, 202] width 13 height 12
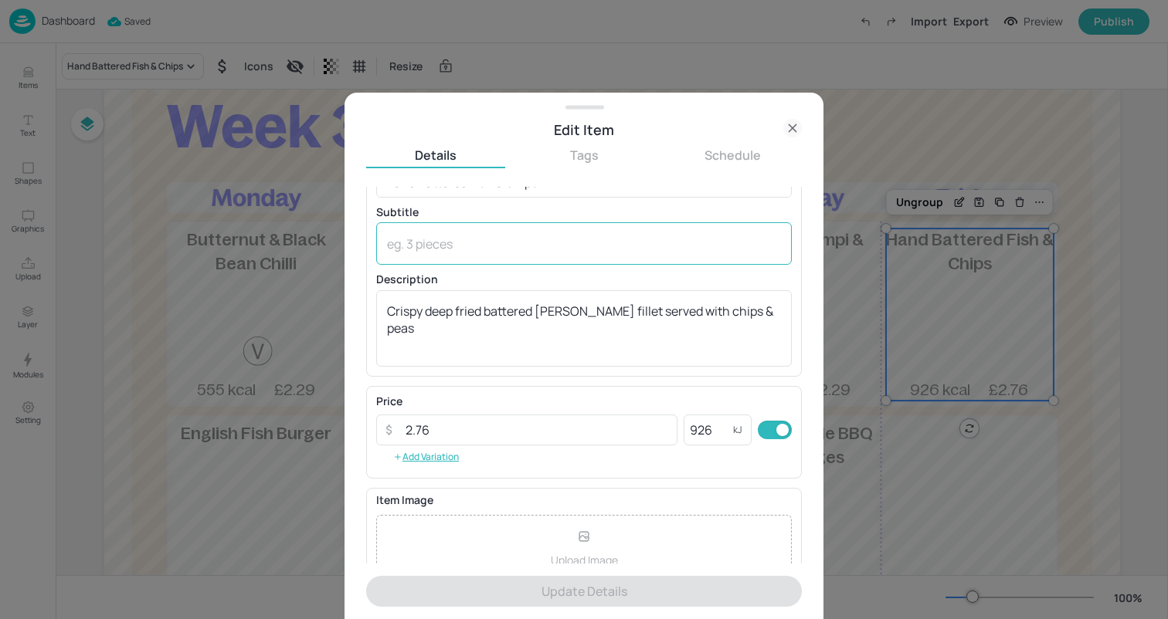
scroll to position [49, 0]
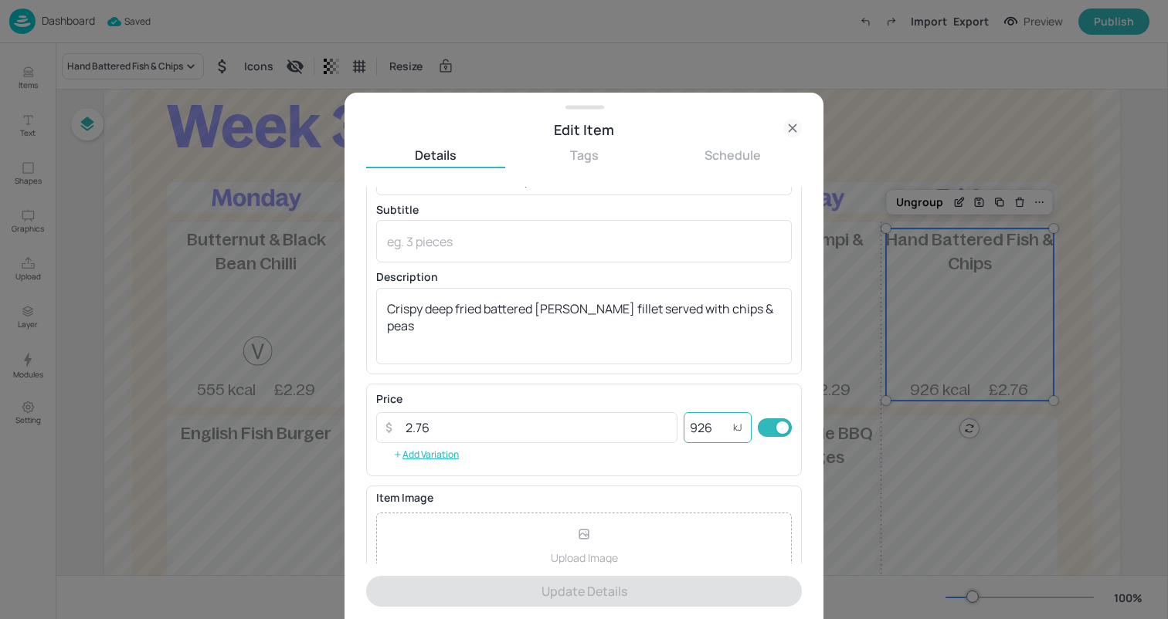
click at [709, 428] on input "926" at bounding box center [708, 427] width 49 height 31
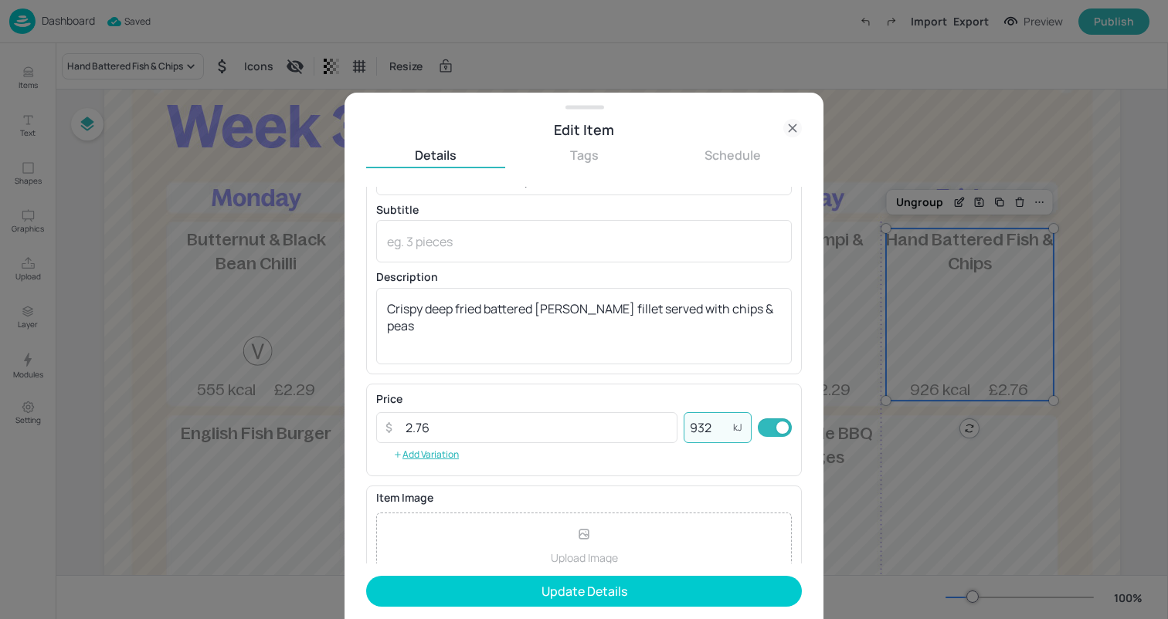
type input "932"
click at [509, 422] on input "2.76" at bounding box center [536, 427] width 281 height 31
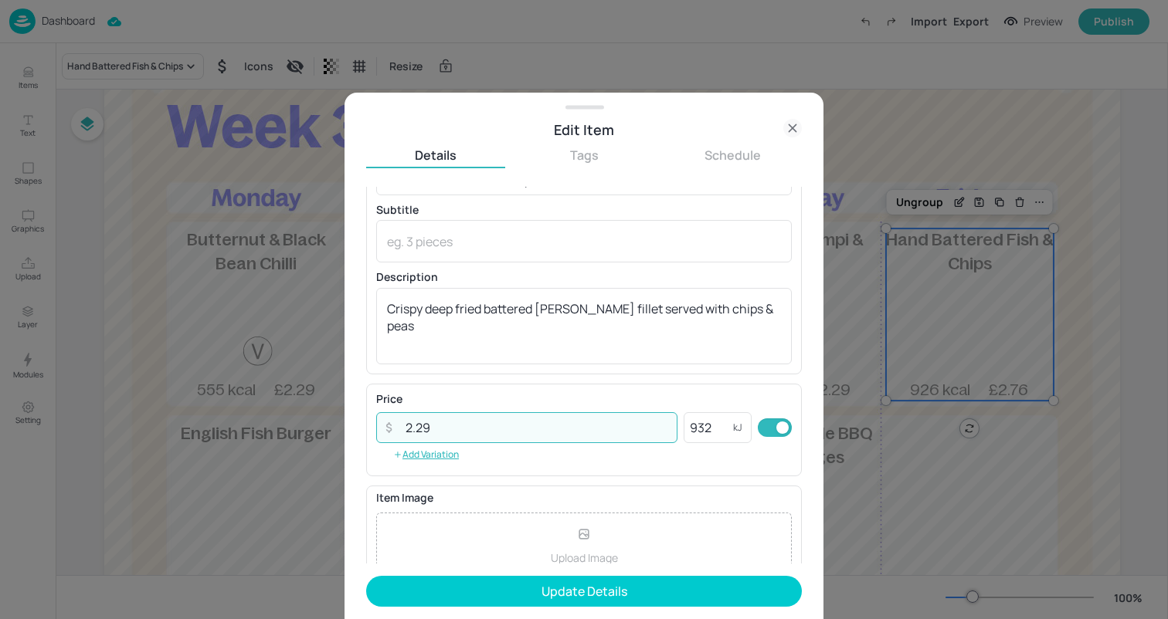
scroll to position [195, 0]
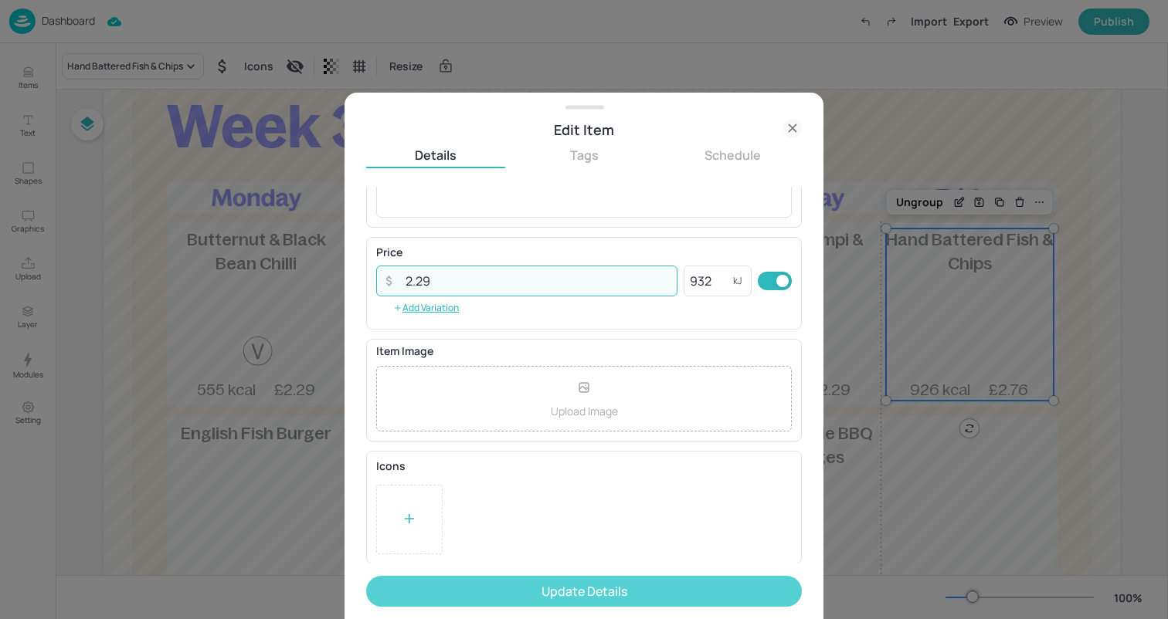
type input "2.29"
click at [654, 583] on button "Update Details" at bounding box center [584, 591] width 436 height 31
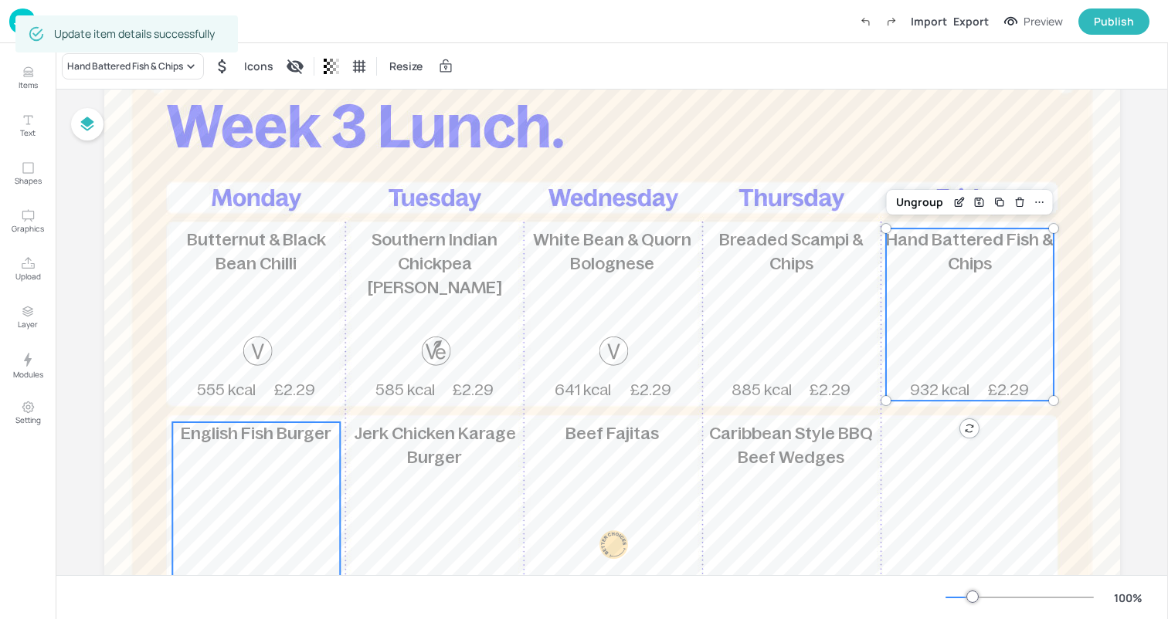
click at [255, 454] on div "English Fish Burger 1104 kcal £2.29" at bounding box center [256, 508] width 168 height 172
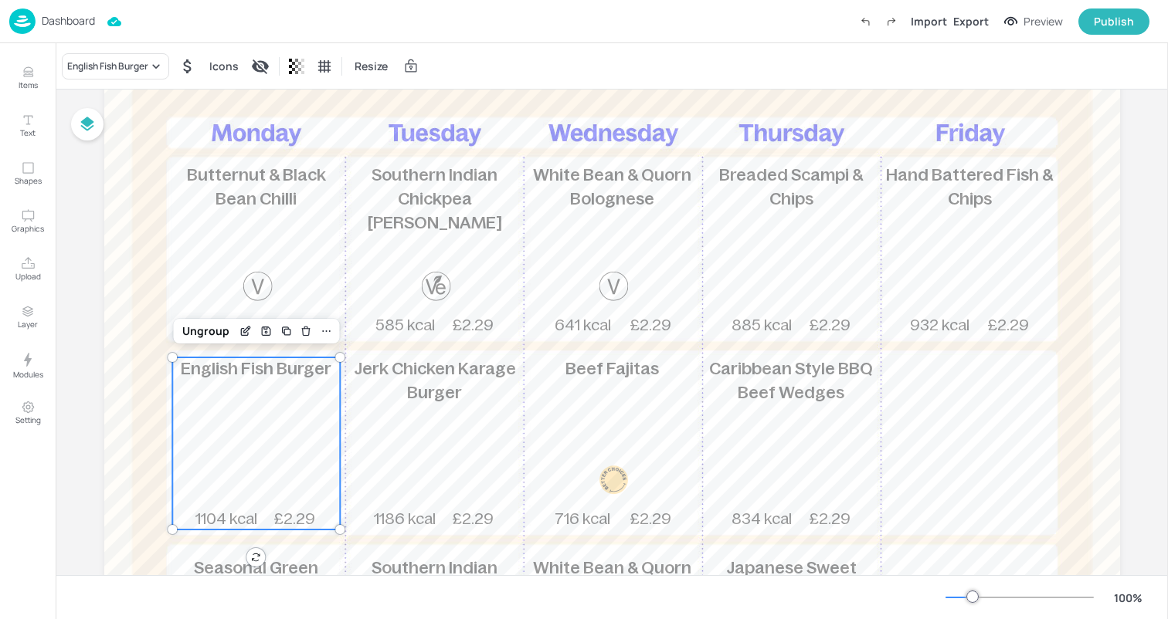
scroll to position [144, 0]
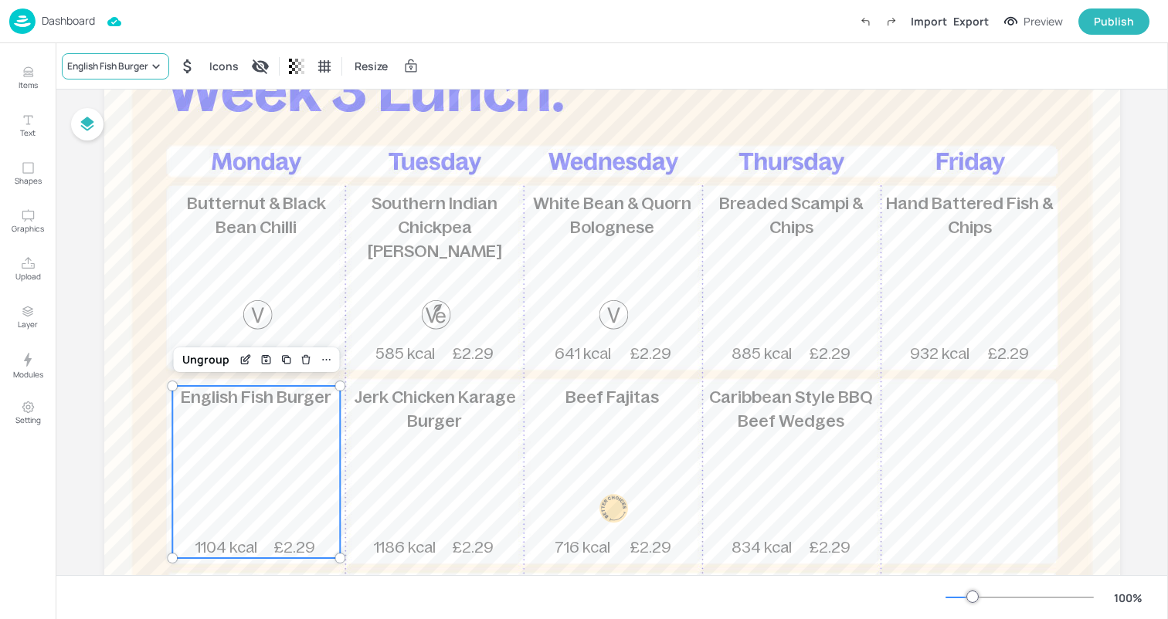
click at [135, 65] on div "English Fish Burger" at bounding box center [107, 66] width 81 height 14
